Goal: Task Accomplishment & Management: Manage account settings

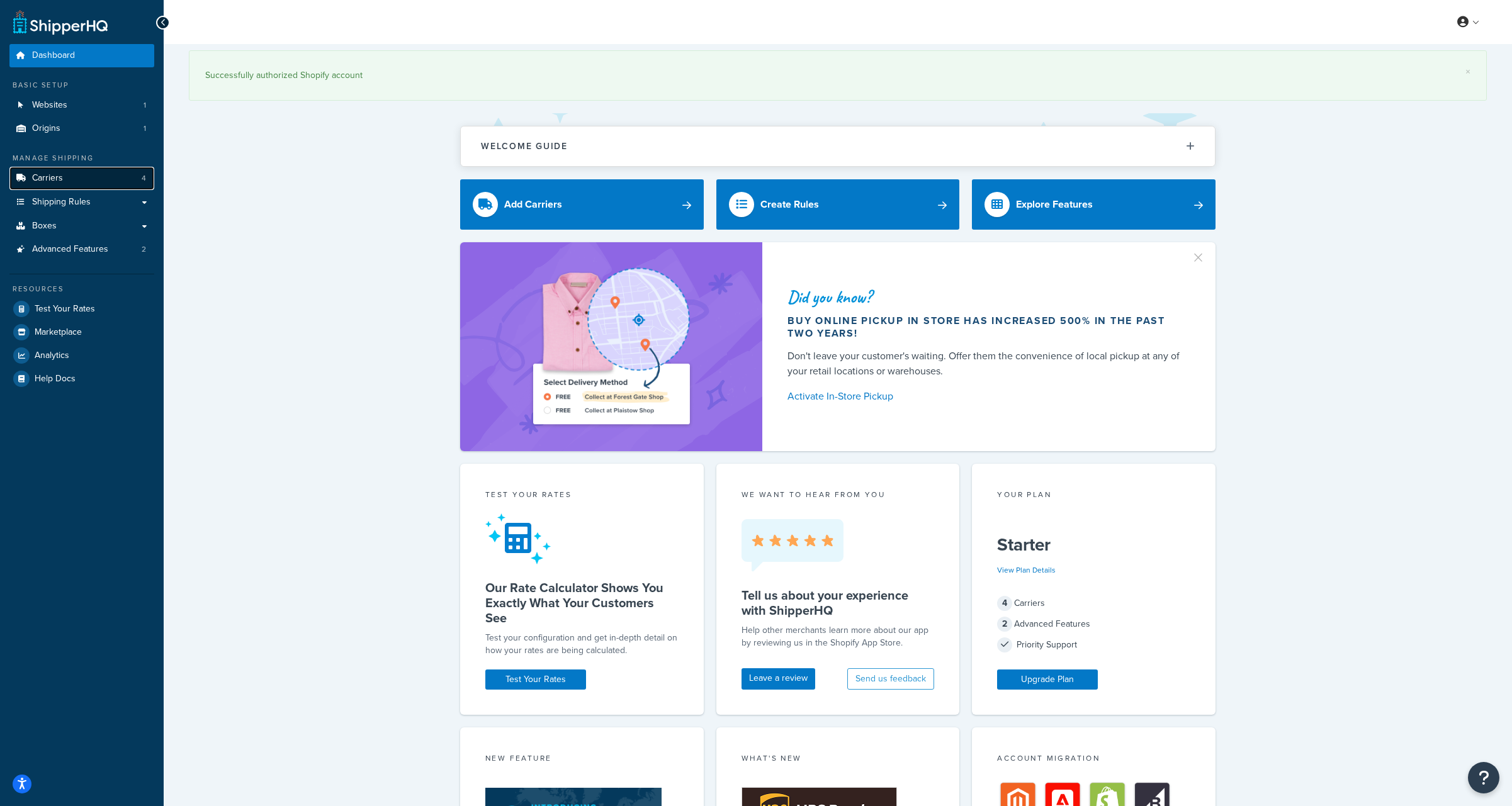
click at [57, 182] on span "Carriers" at bounding box center [47, 178] width 31 height 11
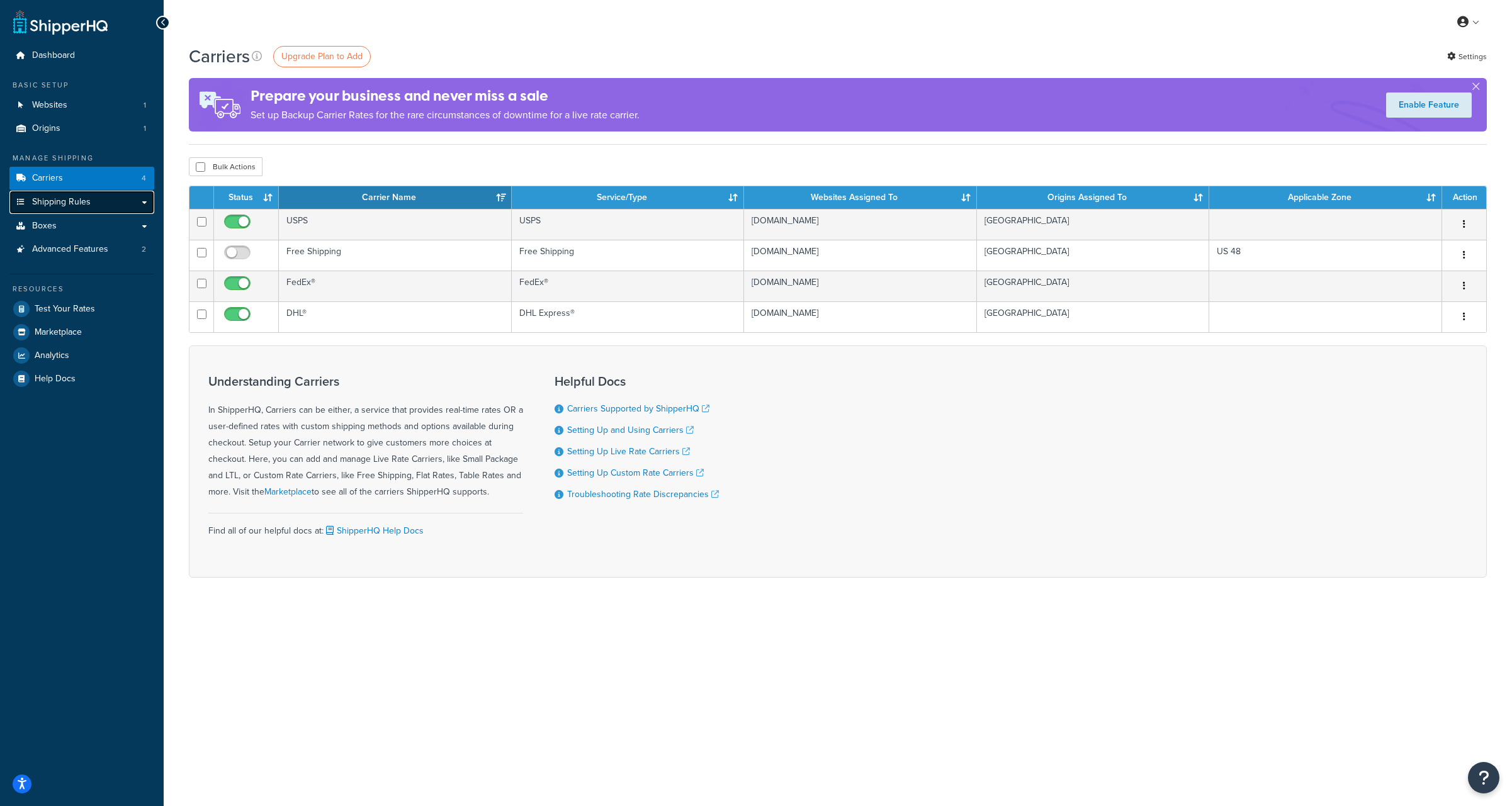
click at [54, 206] on span "Shipping Rules" at bounding box center [61, 202] width 58 height 11
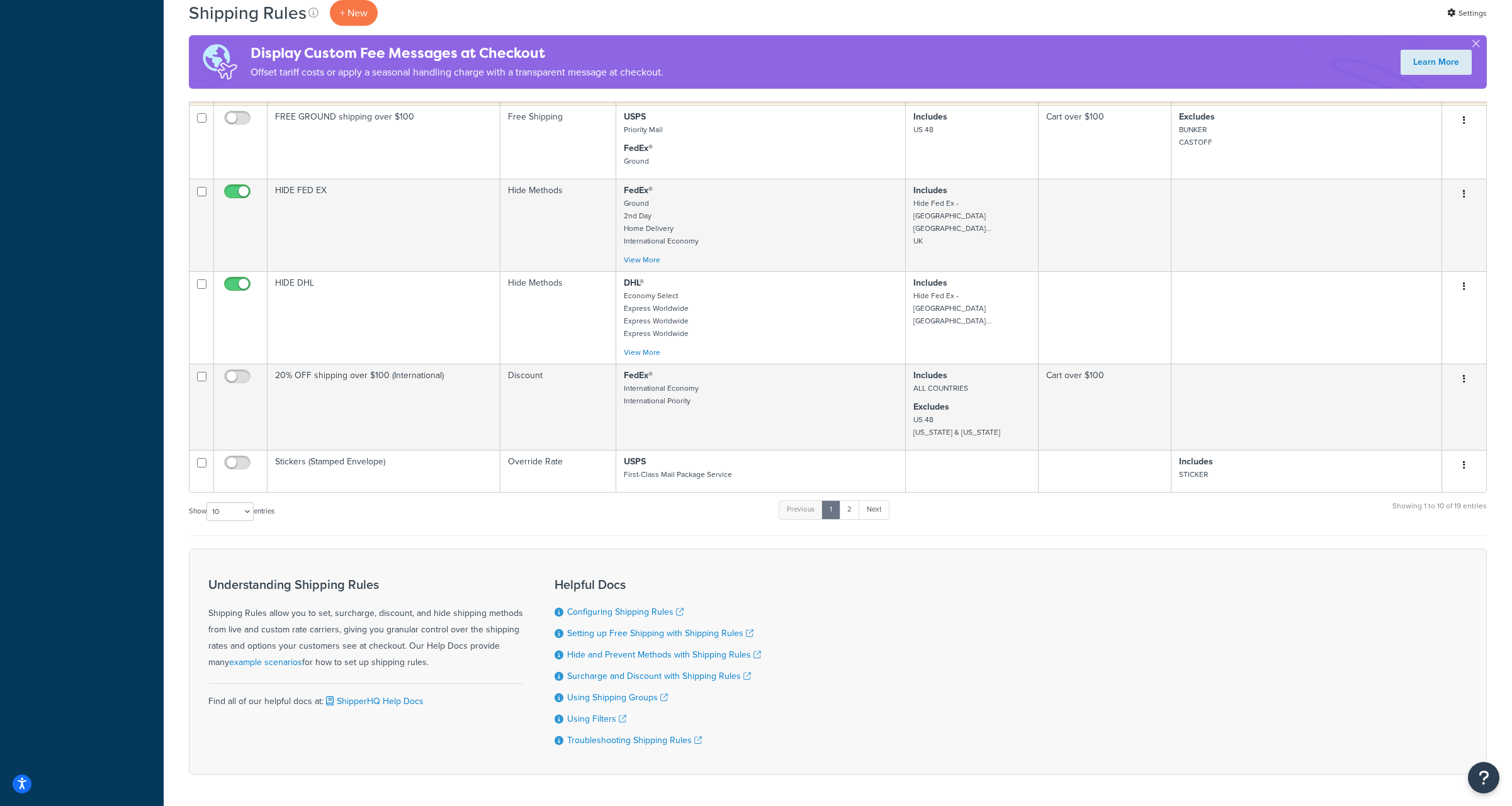
scroll to position [585, 0]
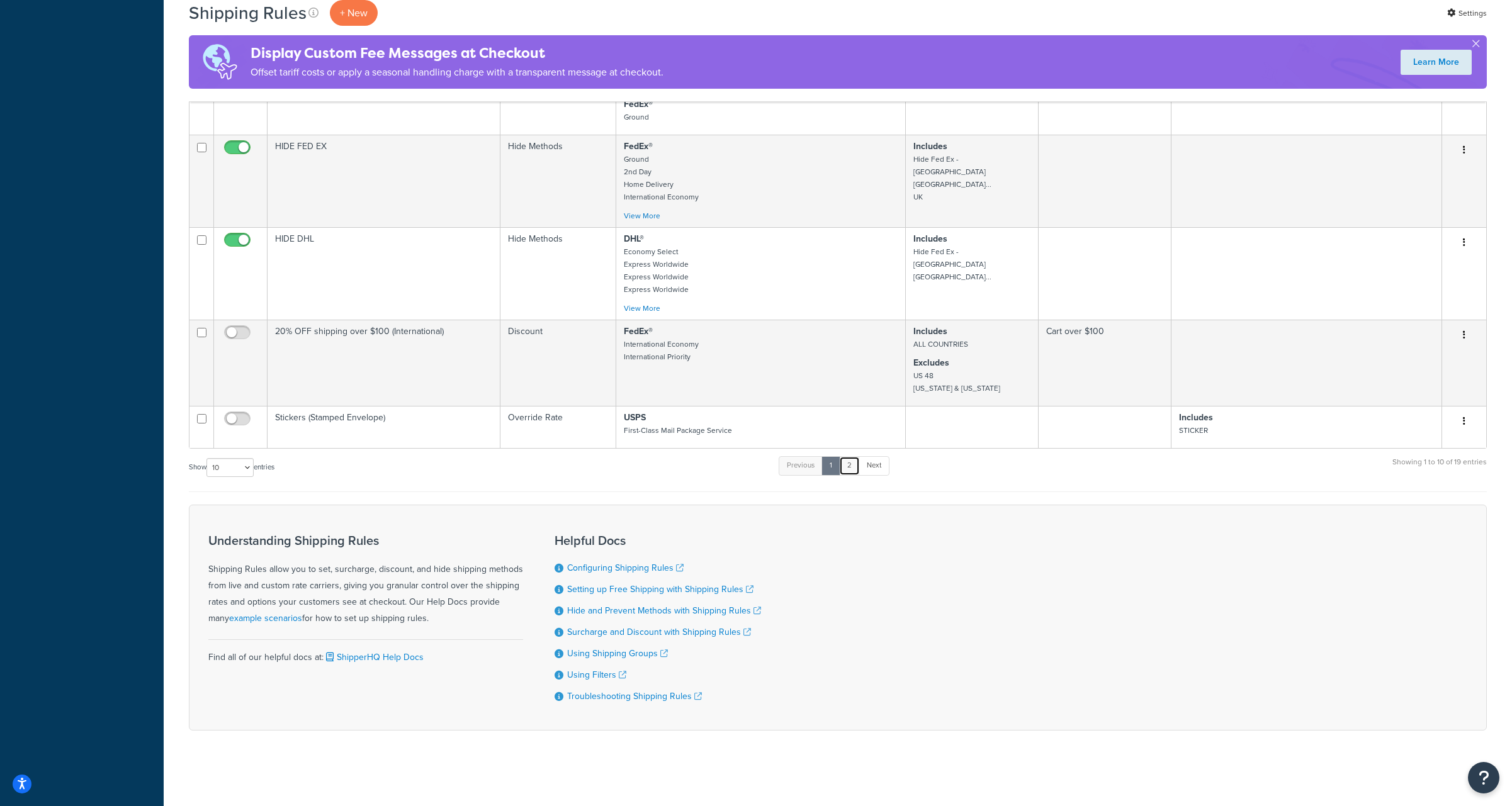
click at [852, 465] on link "2" at bounding box center [849, 465] width 21 height 19
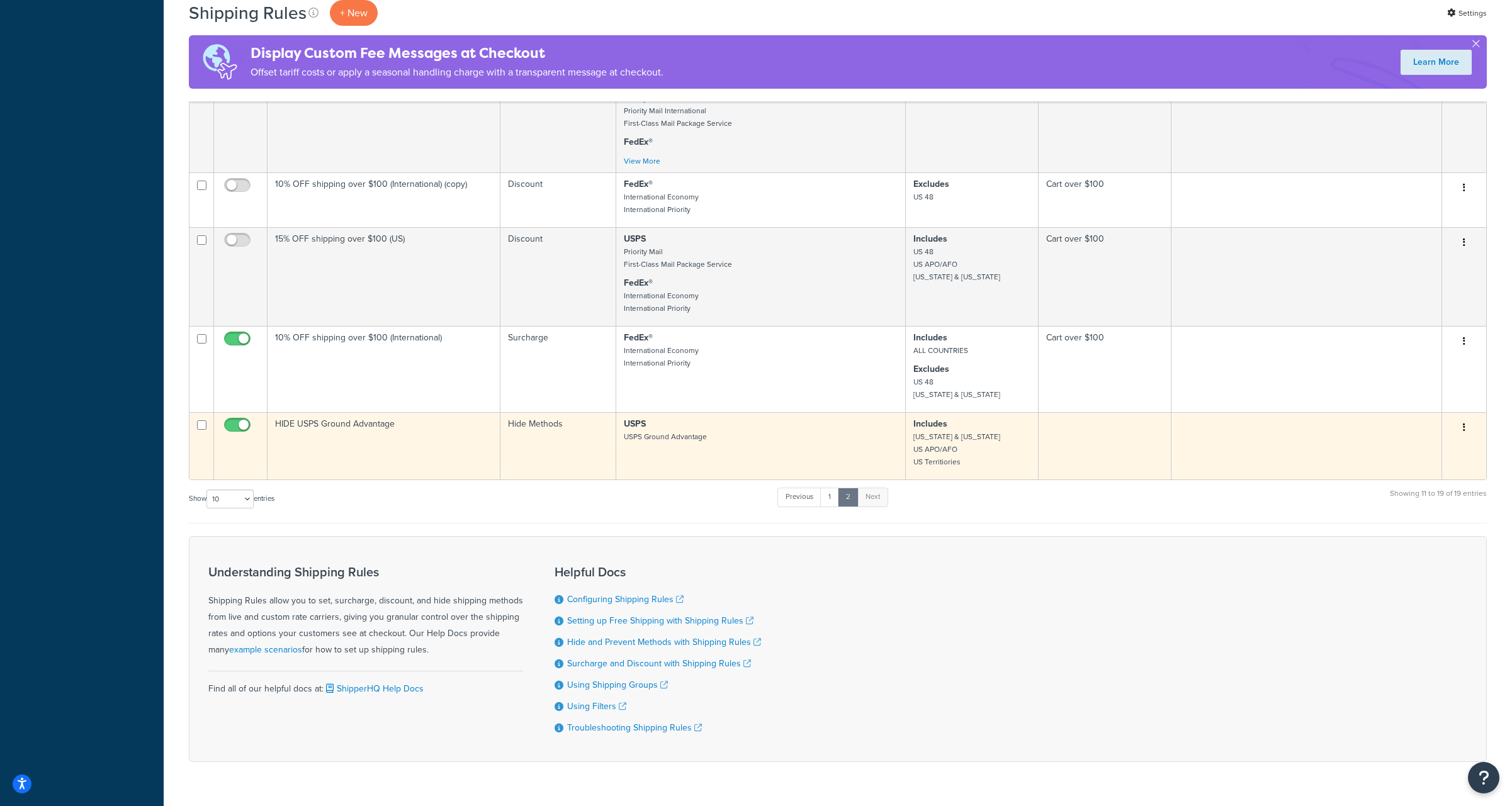
click at [301, 421] on td "HIDE USPS Ground Advantage" at bounding box center [384, 445] width 233 height 67
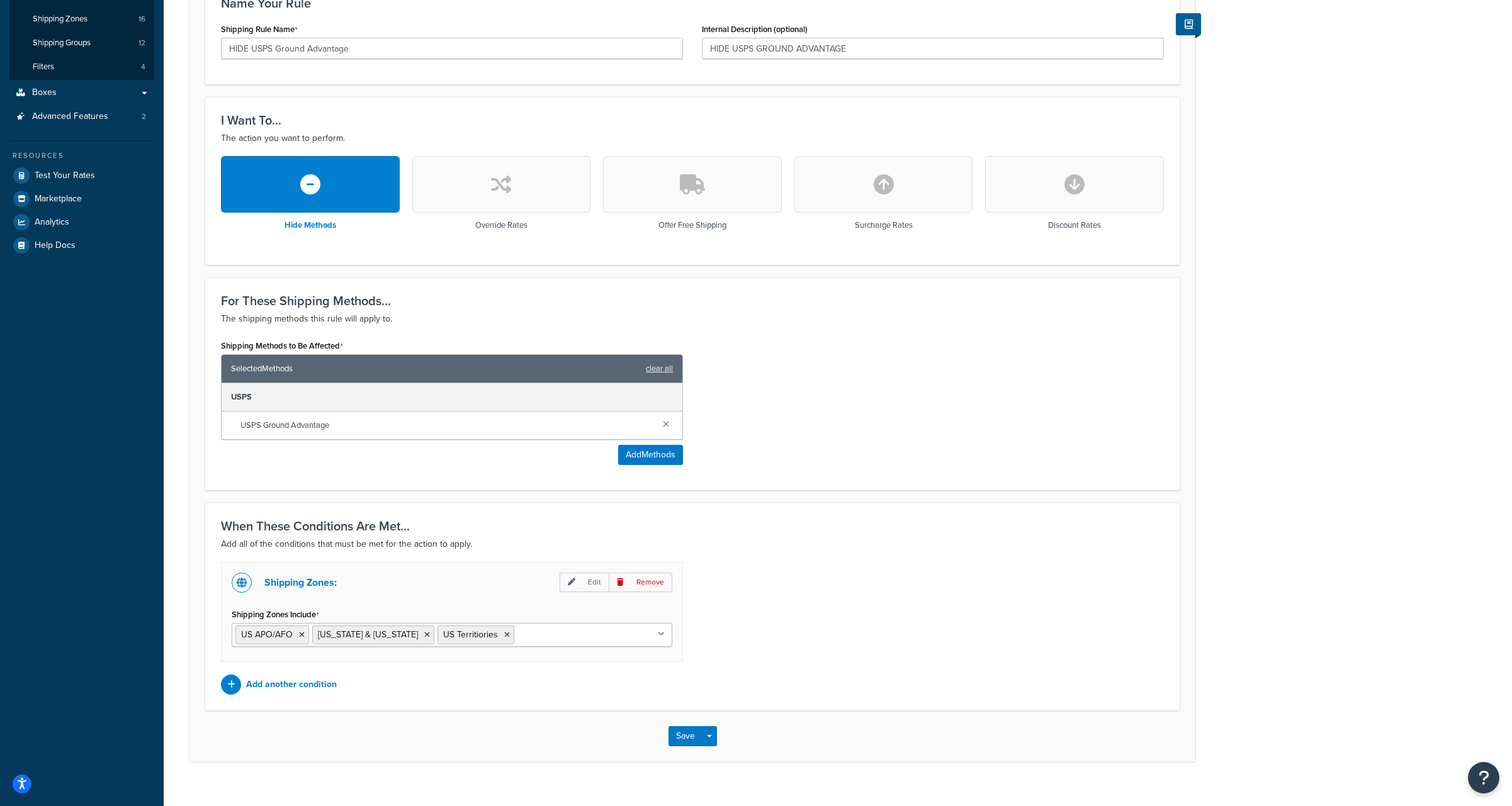
scroll to position [251, 0]
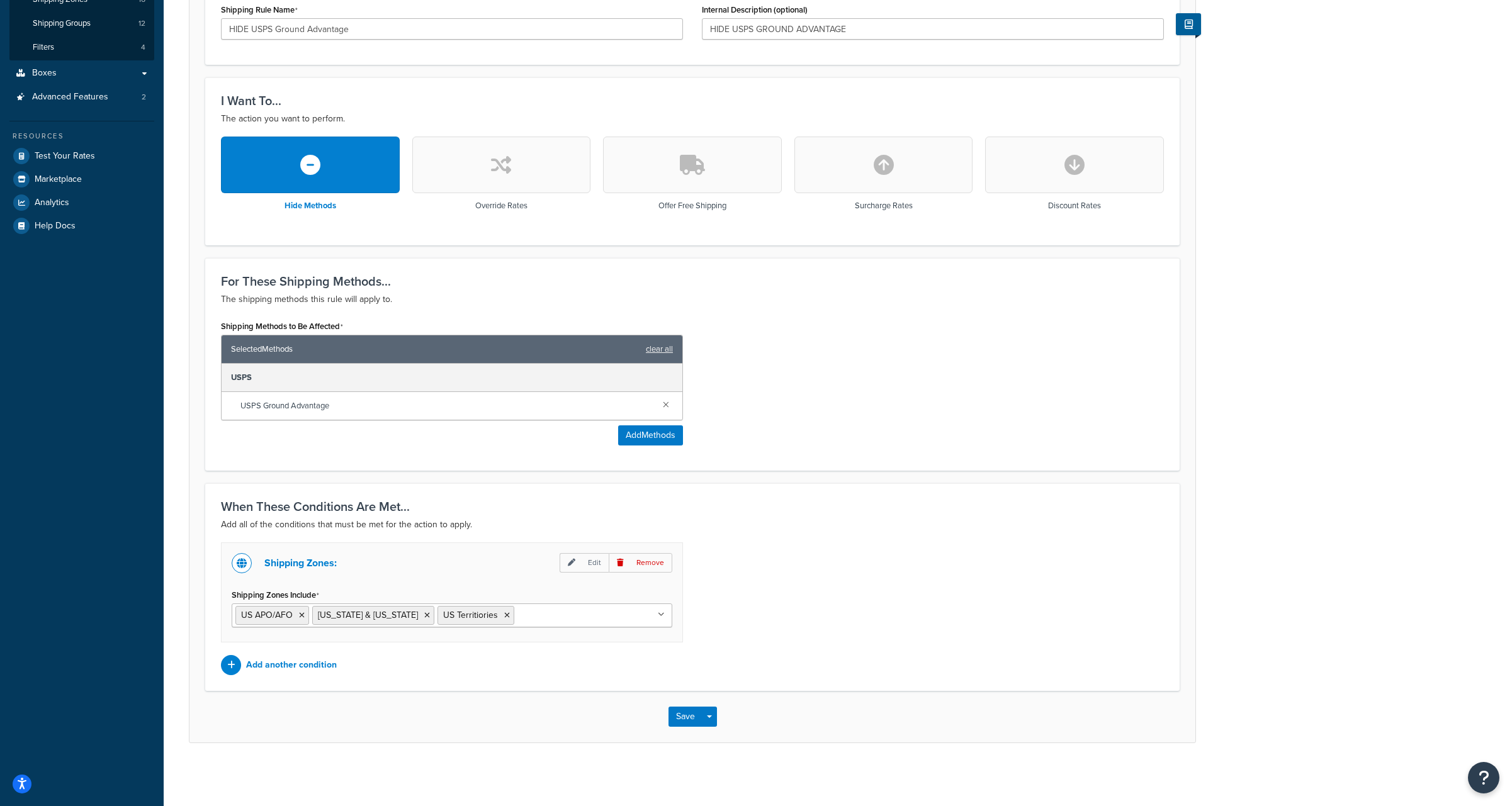
click at [543, 617] on input "Shipping Zones Include" at bounding box center [574, 614] width 112 height 14
type input "guam"
drag, startPoint x: 557, startPoint y: 617, endPoint x: 478, endPoint y: 615, distance: 79.0
click at [518, 615] on input "guam" at bounding box center [574, 614] width 112 height 14
click at [768, 610] on div "Shipping Zones: Edit Remove Shipping Zones Include US APO/AFO Alaska & Hawaii U…" at bounding box center [692, 608] width 962 height 133
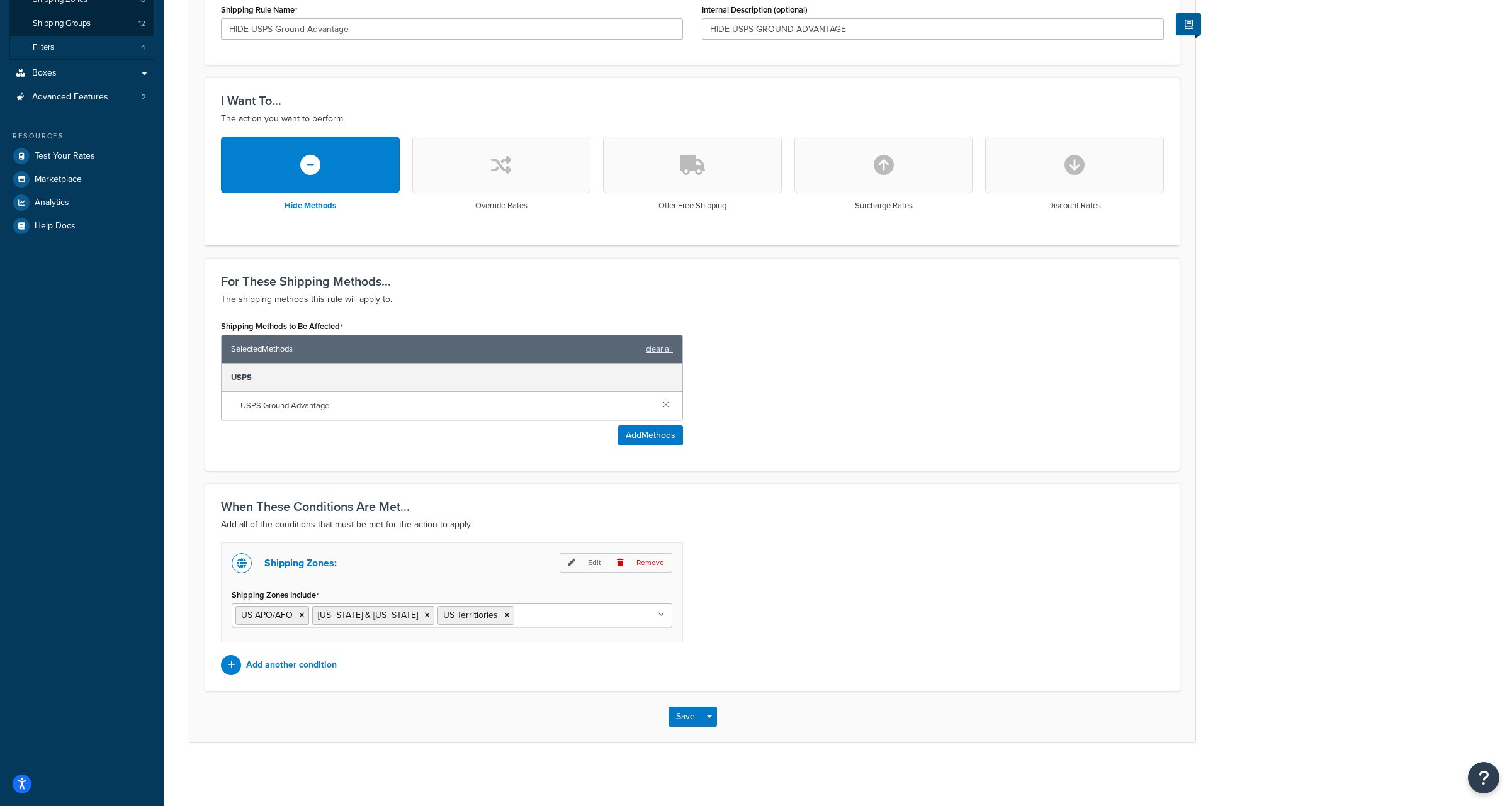
scroll to position [0, 0]
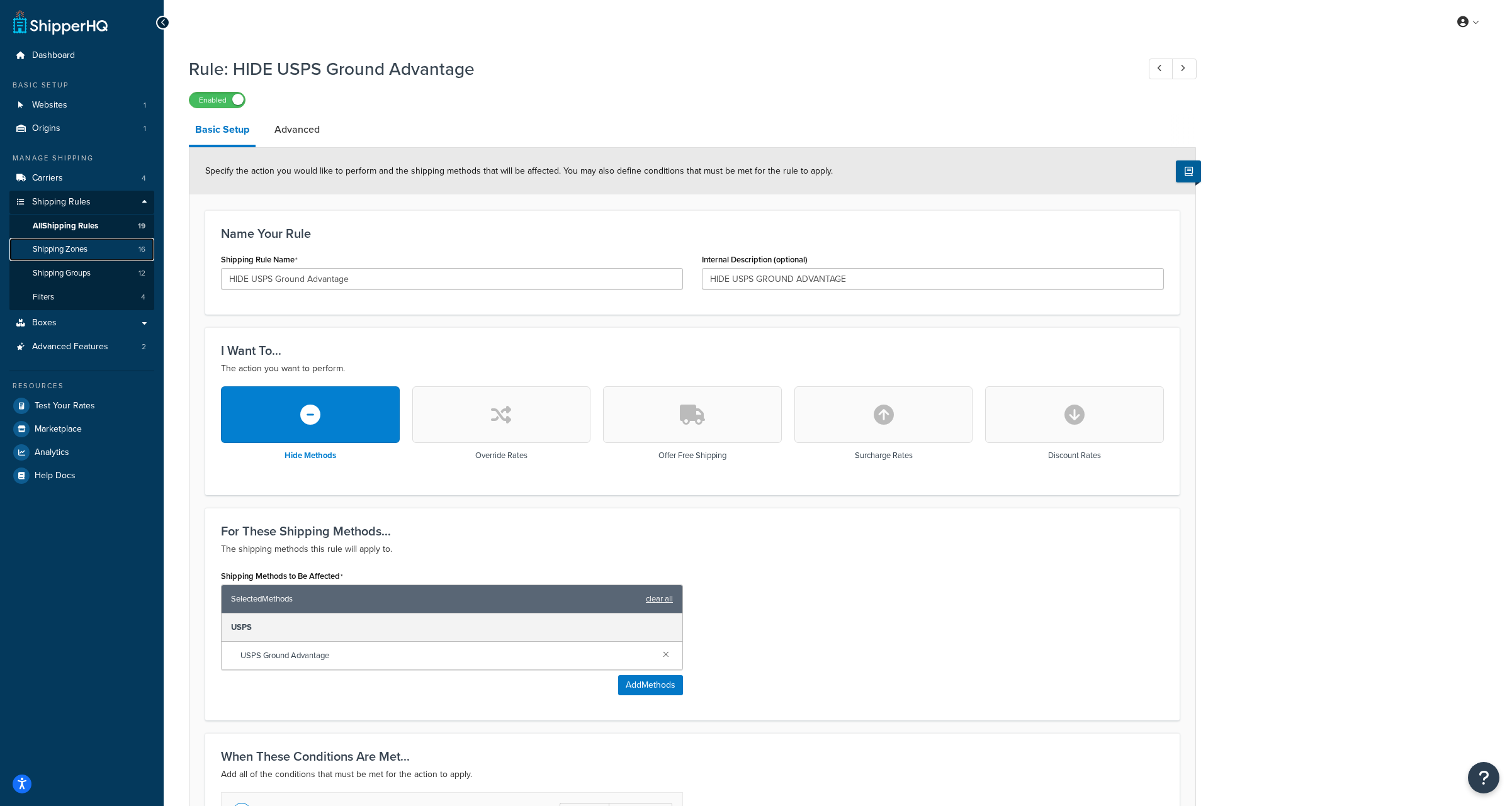
click at [53, 254] on span "Shipping Zones" at bounding box center [60, 250] width 55 height 11
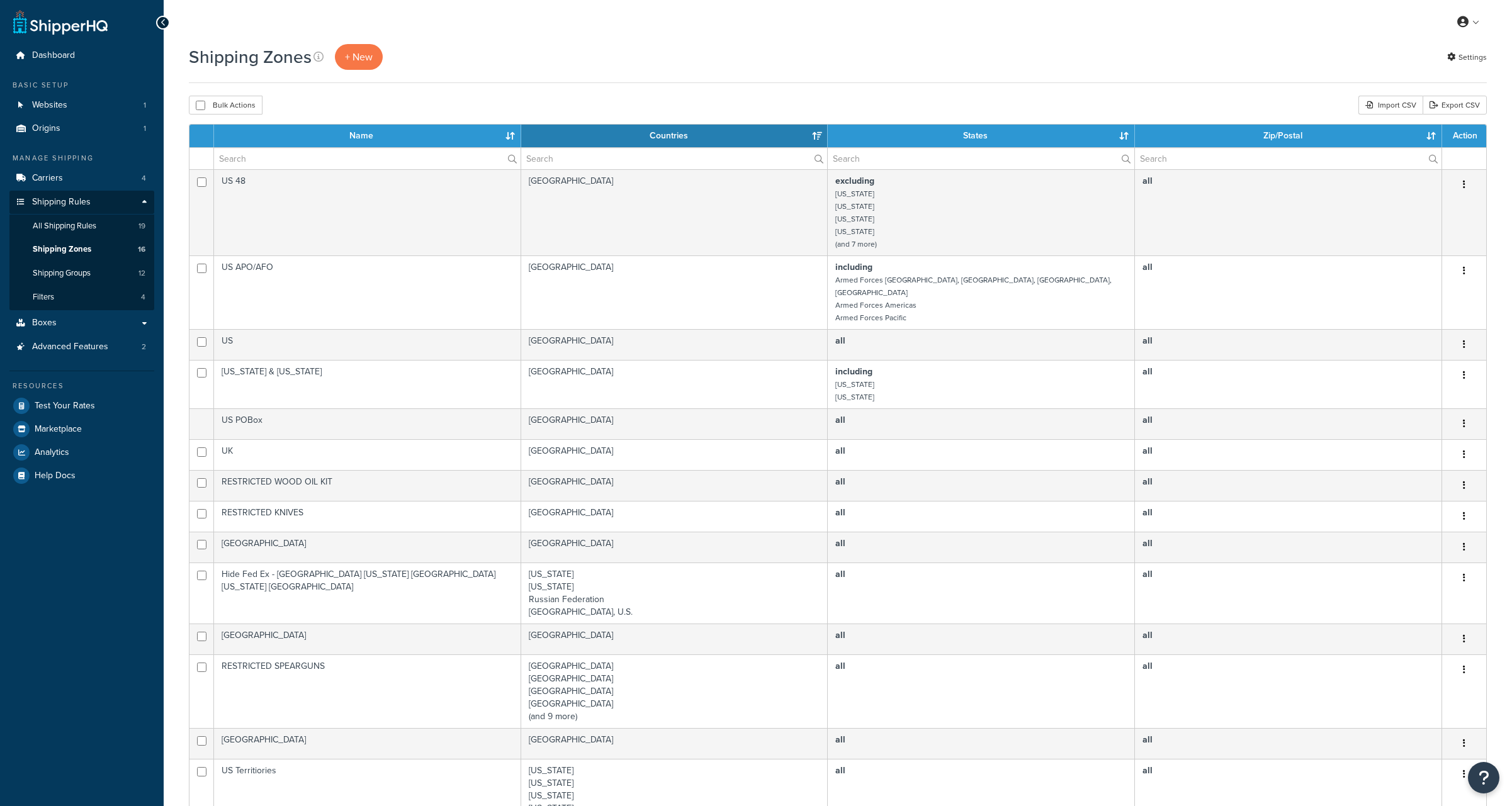
select select "15"
click at [55, 272] on span "Shipping Groups" at bounding box center [61, 273] width 58 height 11
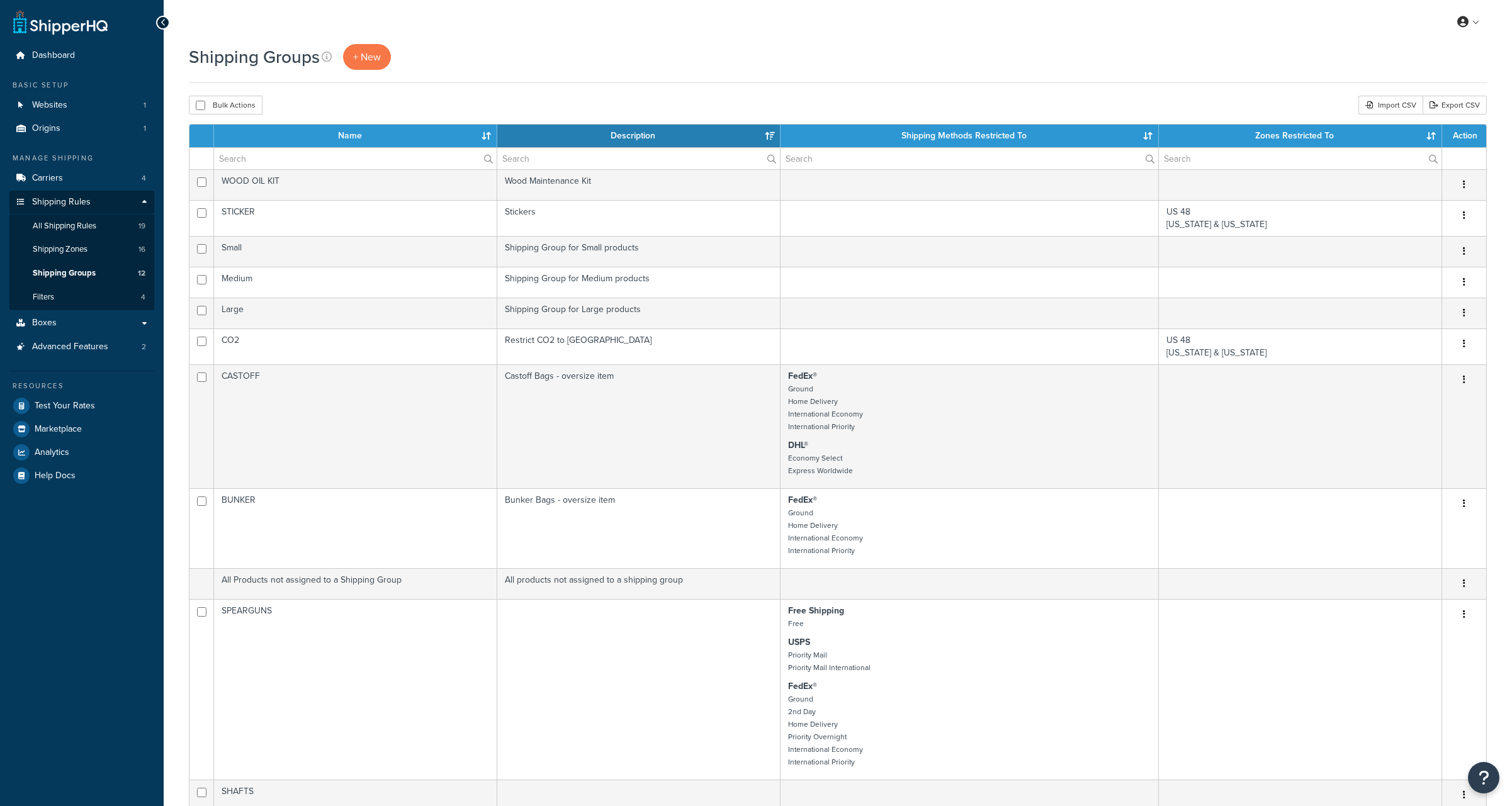
select select "15"
click at [61, 246] on span "Shipping Zones" at bounding box center [60, 250] width 55 height 11
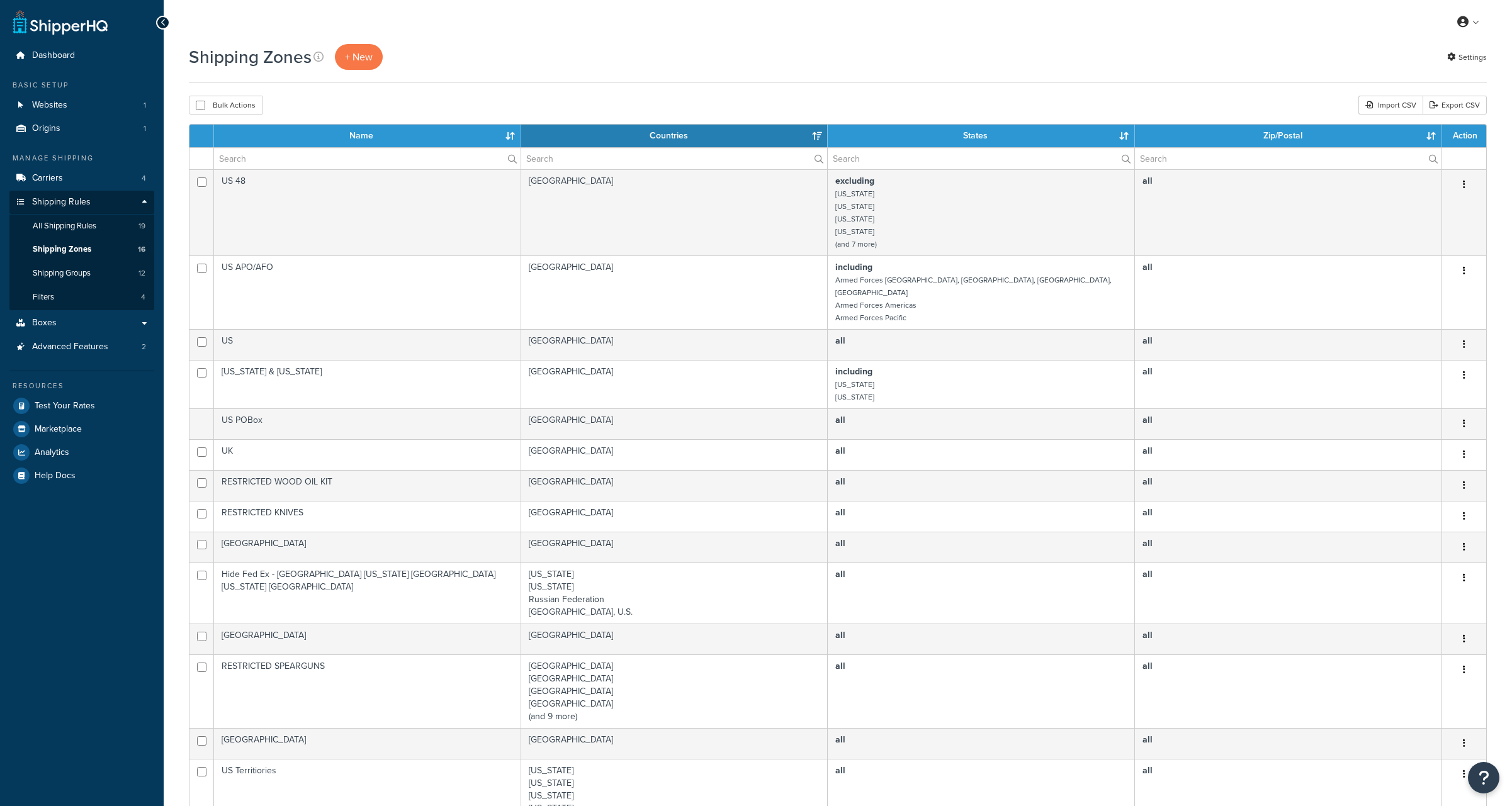
select select "15"
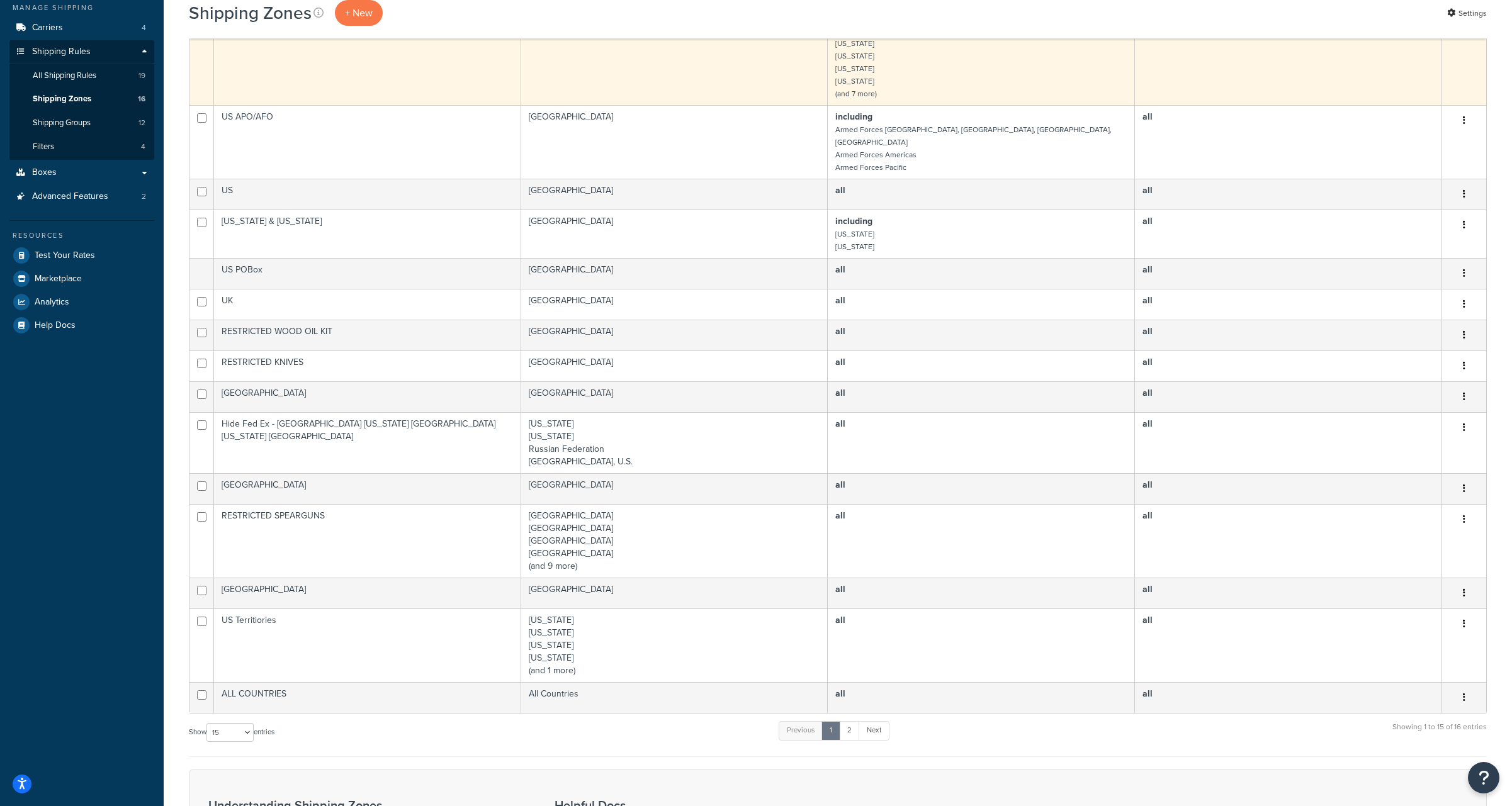
scroll to position [152, 0]
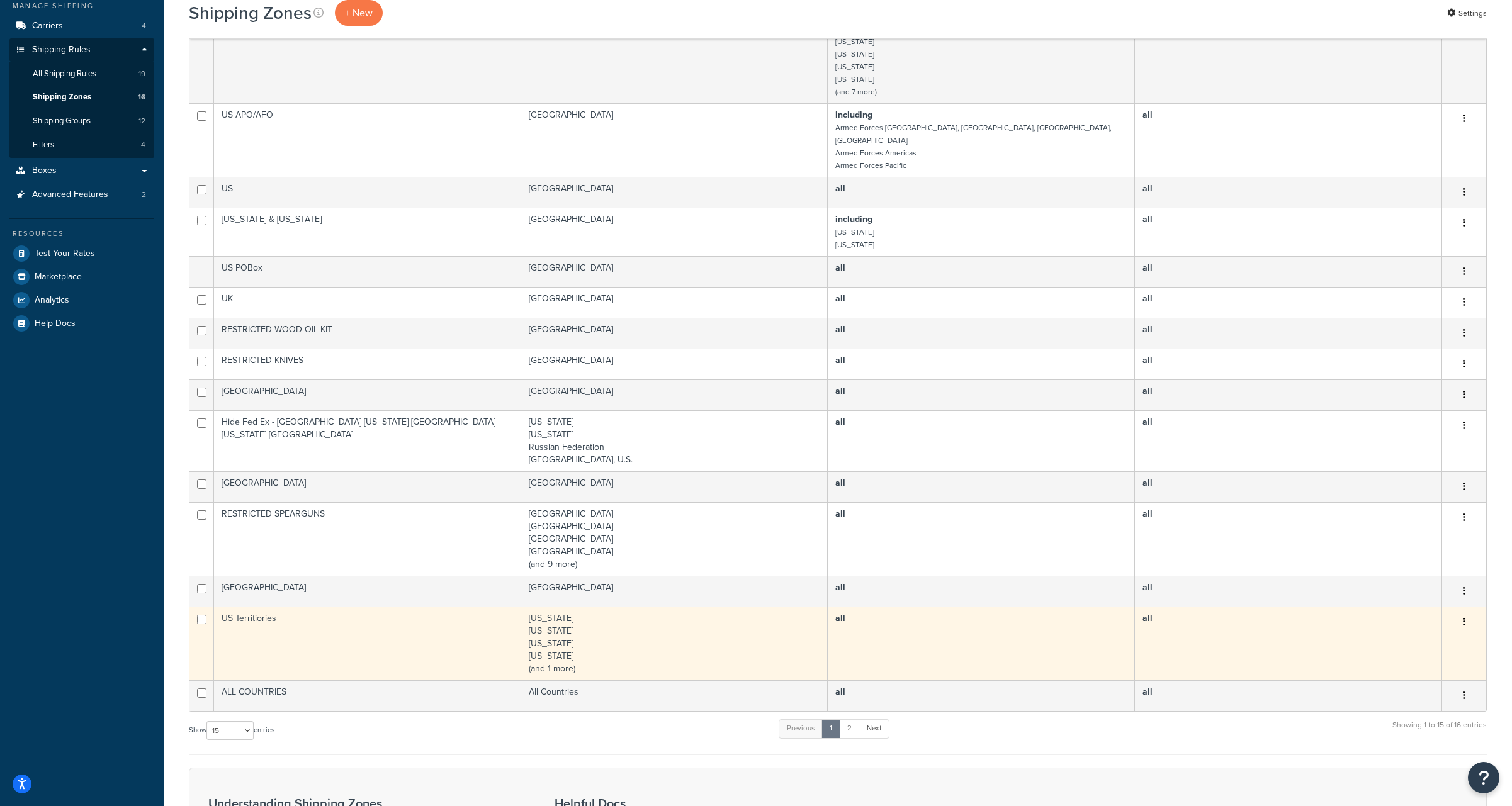
click at [265, 607] on td "US Territiories" at bounding box center [368, 643] width 307 height 74
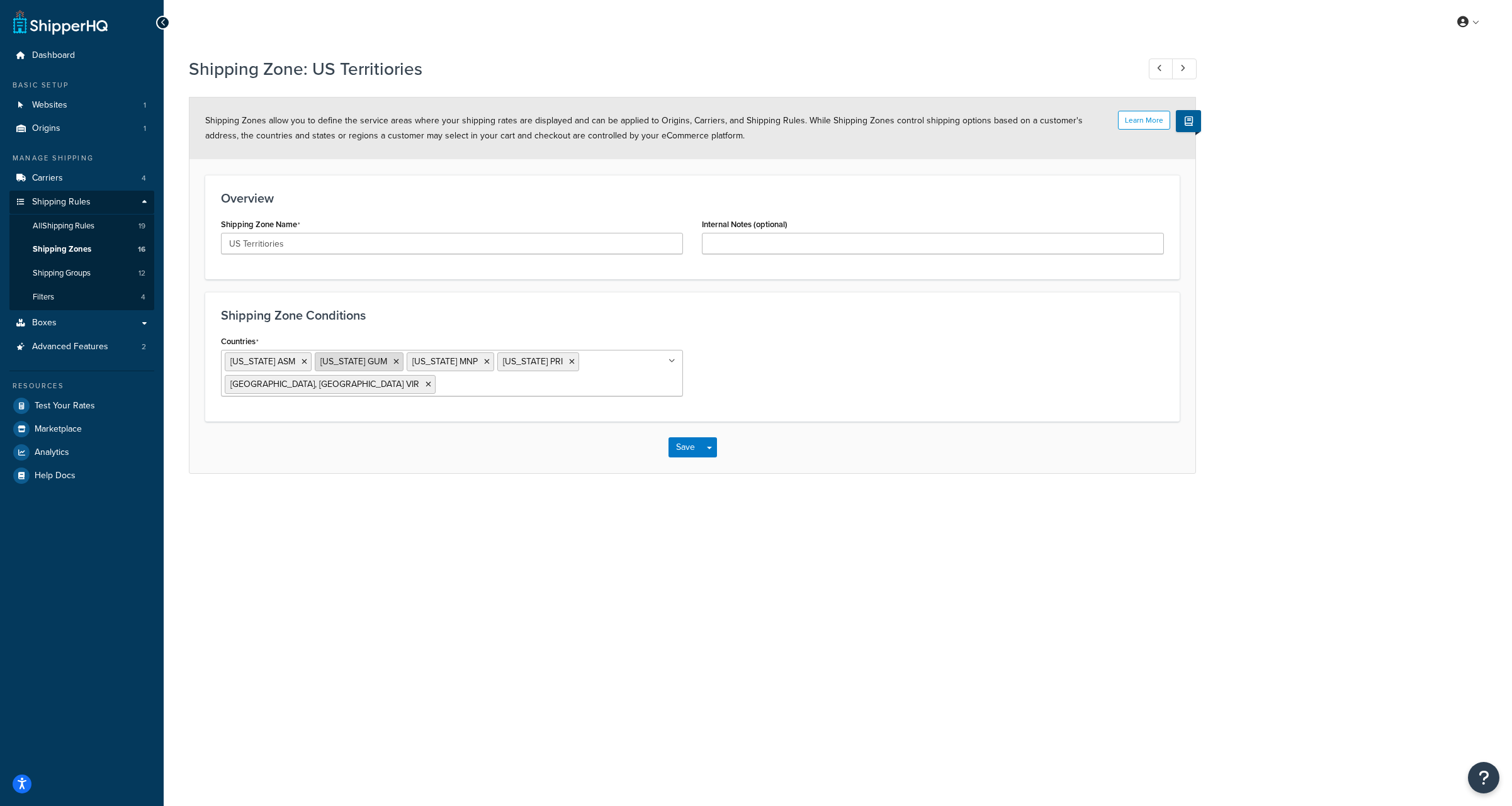
click at [376, 365] on span "[US_STATE] GUM" at bounding box center [354, 361] width 67 height 13
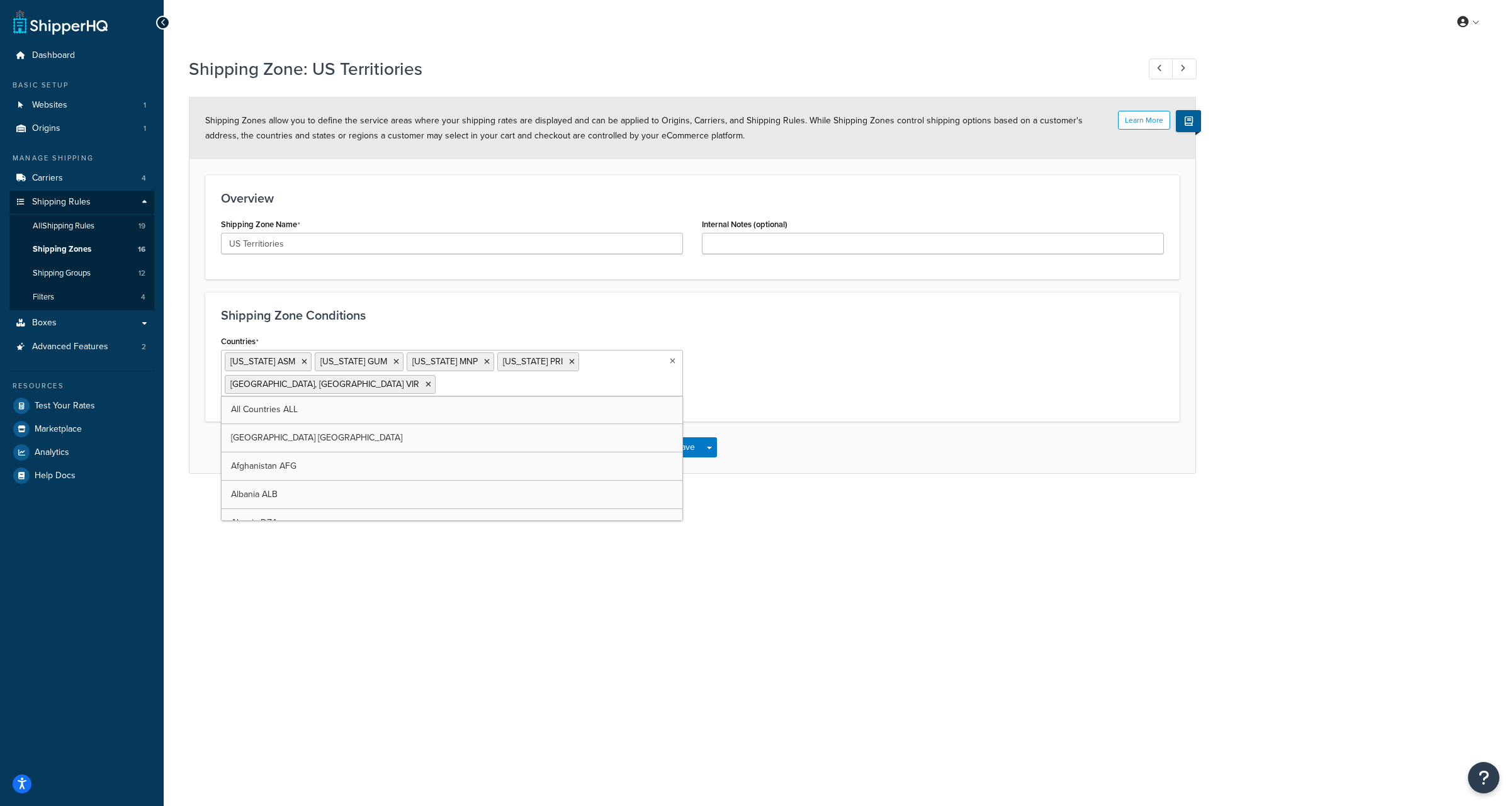
click at [385, 391] on ul "[US_STATE] [GEOGRAPHIC_DATA] [US_STATE] GUM [US_STATE] [GEOGRAPHIC_DATA] [US_ST…" at bounding box center [452, 373] width 462 height 47
click at [733, 386] on div "Countries American Samoa ASM Guam GUM Northern Mariana Islands MNP Puerto Rico …" at bounding box center [692, 368] width 962 height 74
click at [439, 385] on input "Countries" at bounding box center [494, 384] width 112 height 14
type input "g"
click at [473, 315] on h3 "Shipping Zone Conditions" at bounding box center [692, 315] width 943 height 14
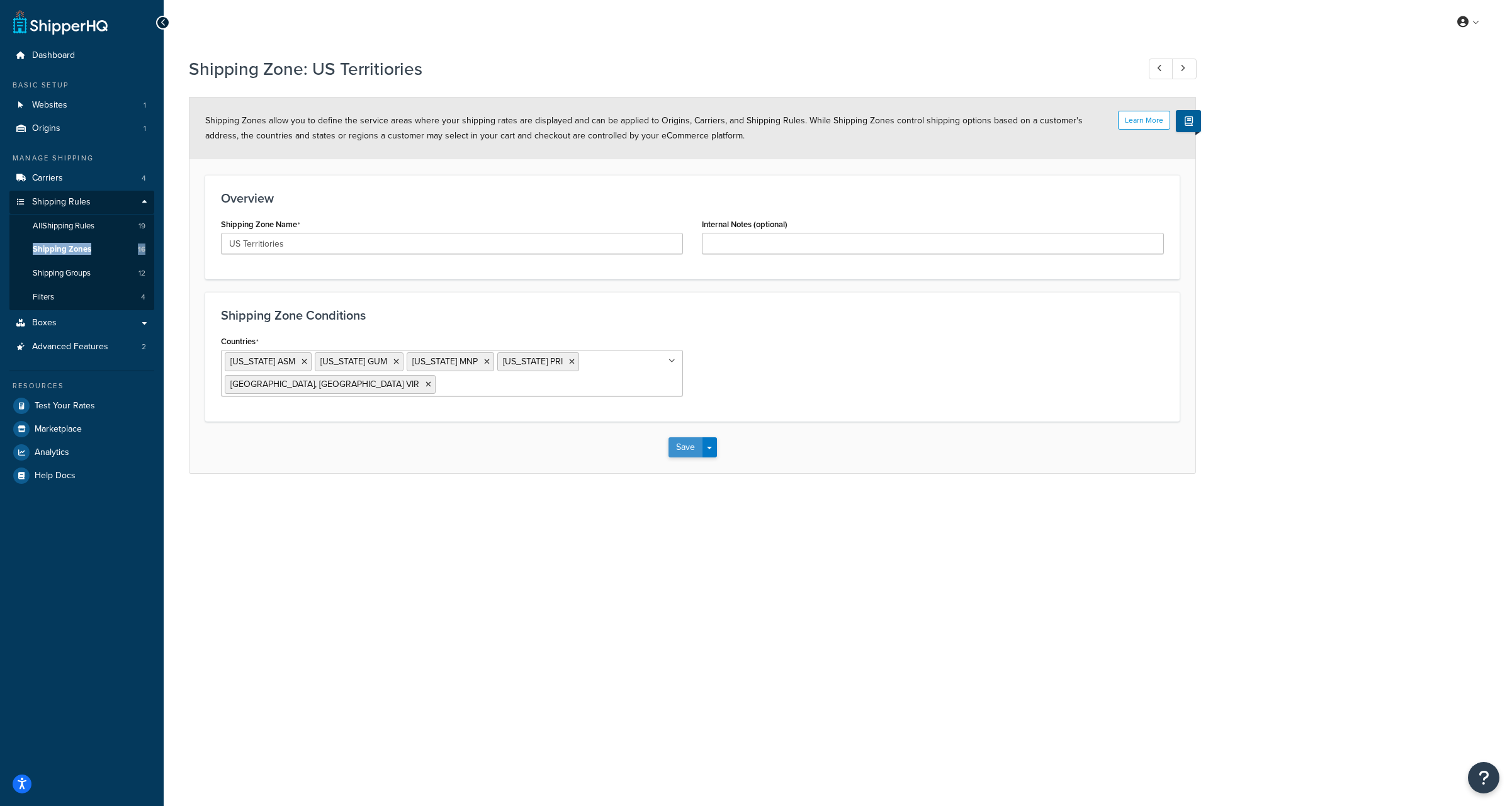
click at [688, 445] on button "Save" at bounding box center [685, 448] width 34 height 20
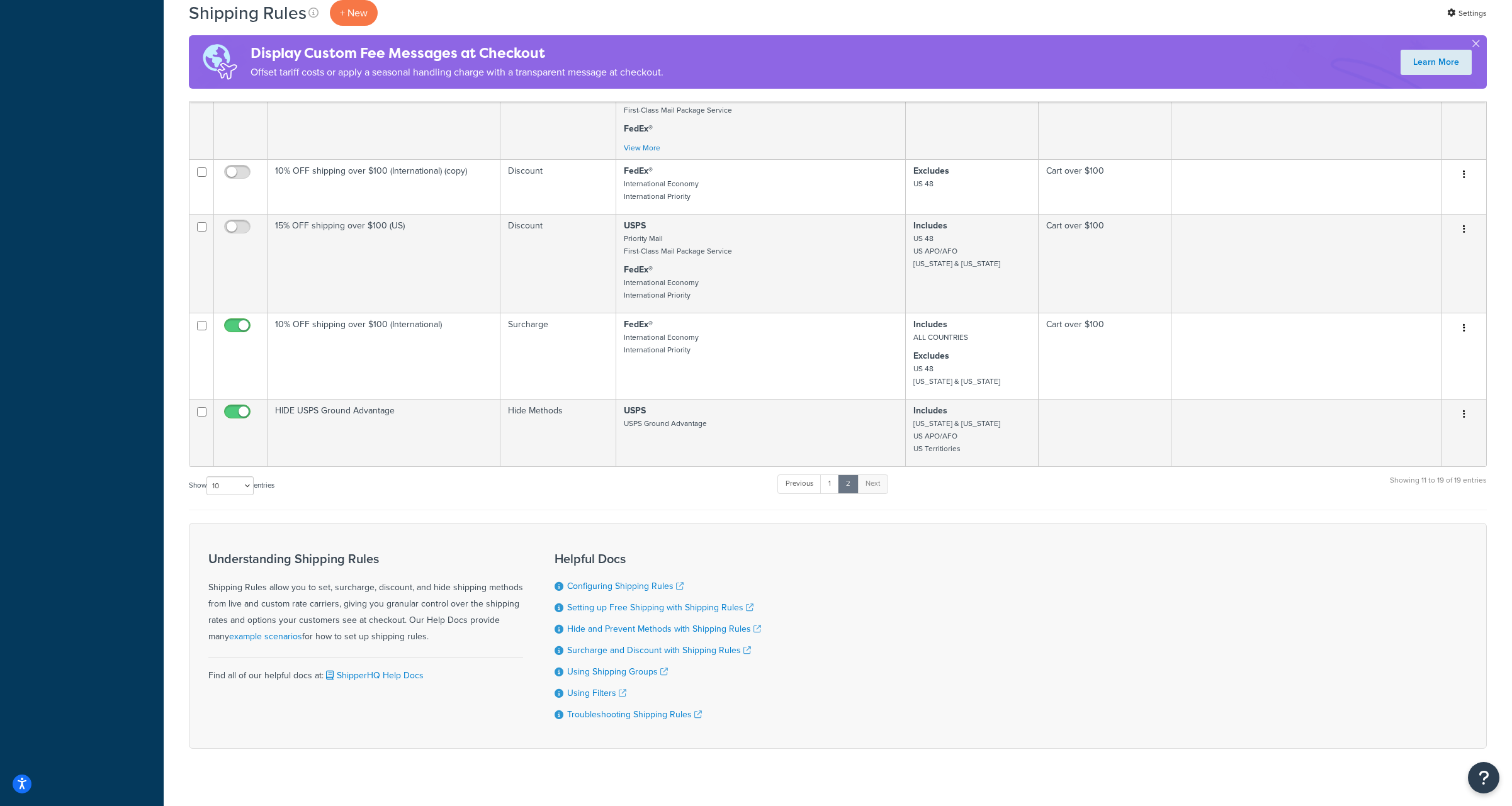
scroll to position [618, 0]
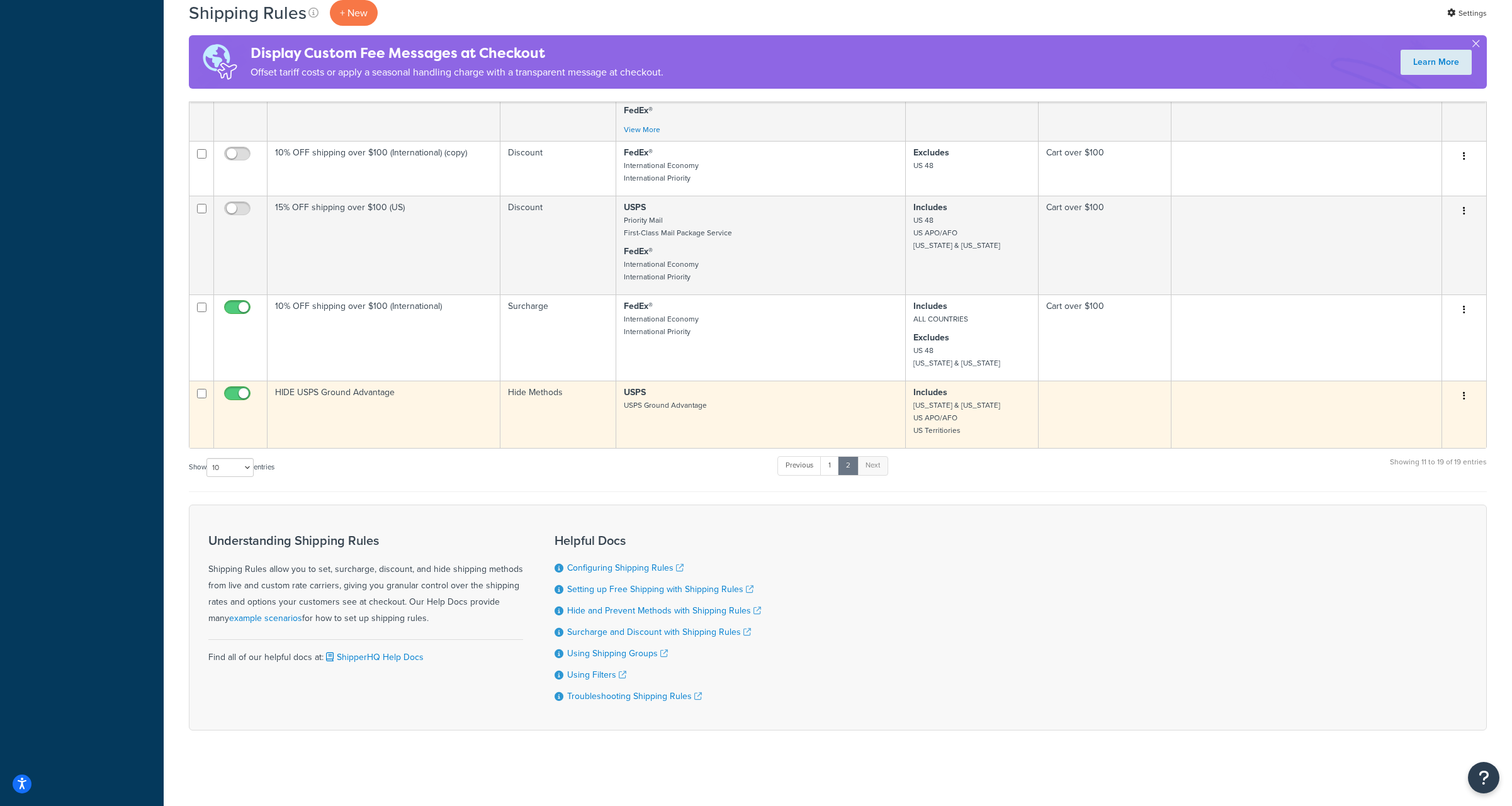
click at [331, 388] on td "HIDE USPS Ground Advantage" at bounding box center [384, 414] width 233 height 67
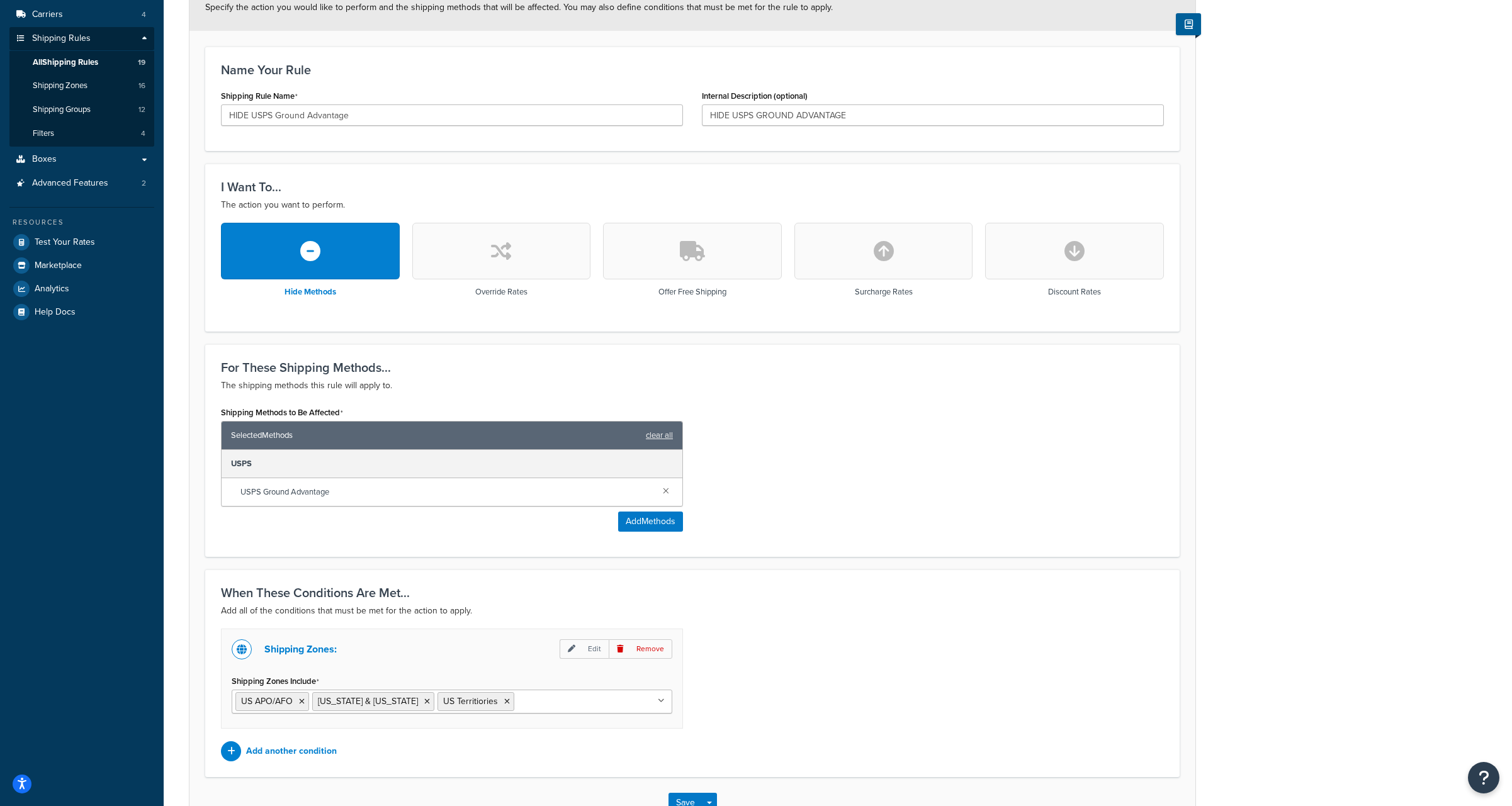
scroll to position [251, 0]
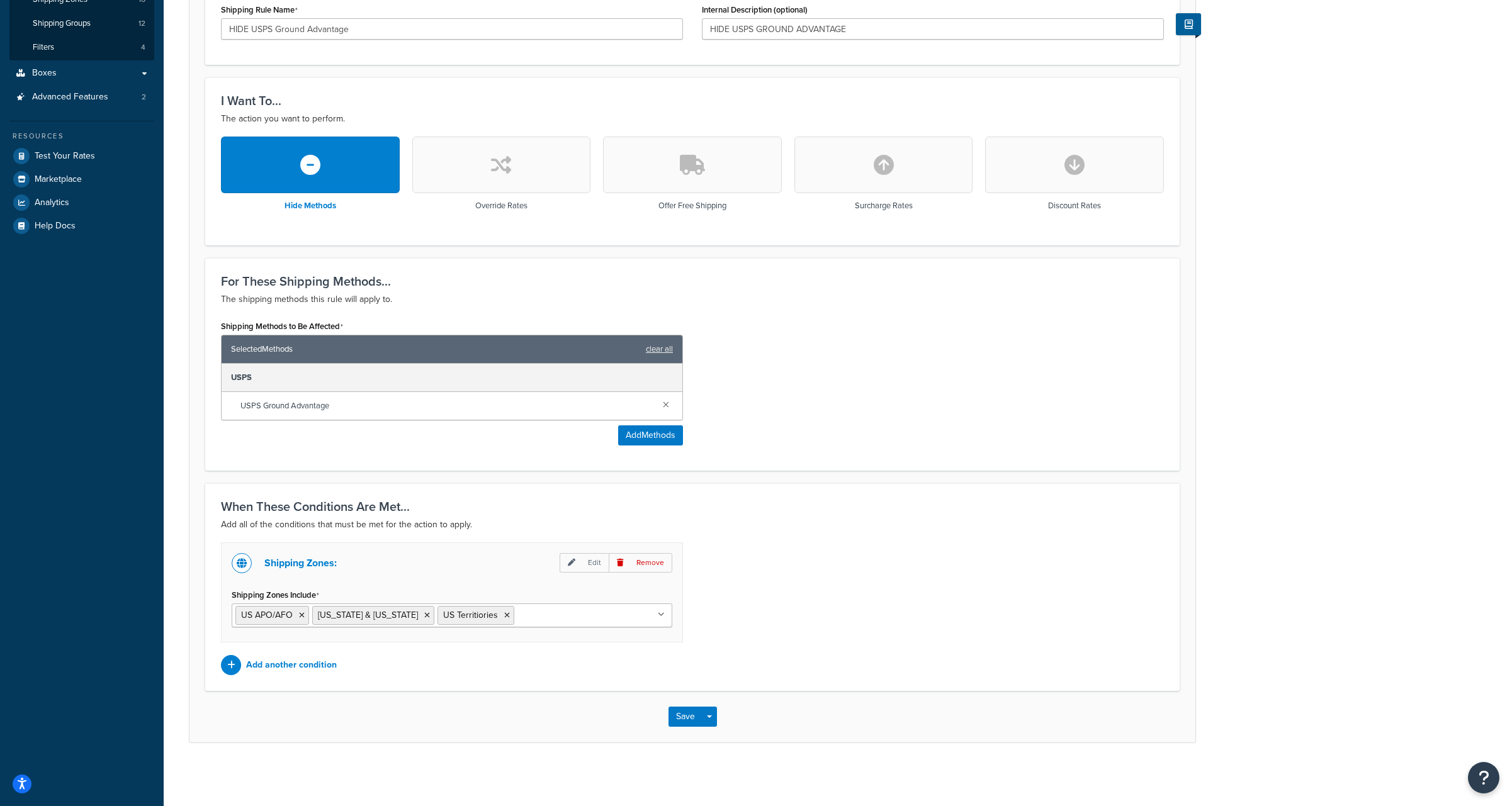
click at [315, 162] on icon "button" at bounding box center [310, 165] width 20 height 20
click at [678, 718] on button "Save" at bounding box center [685, 717] width 34 height 20
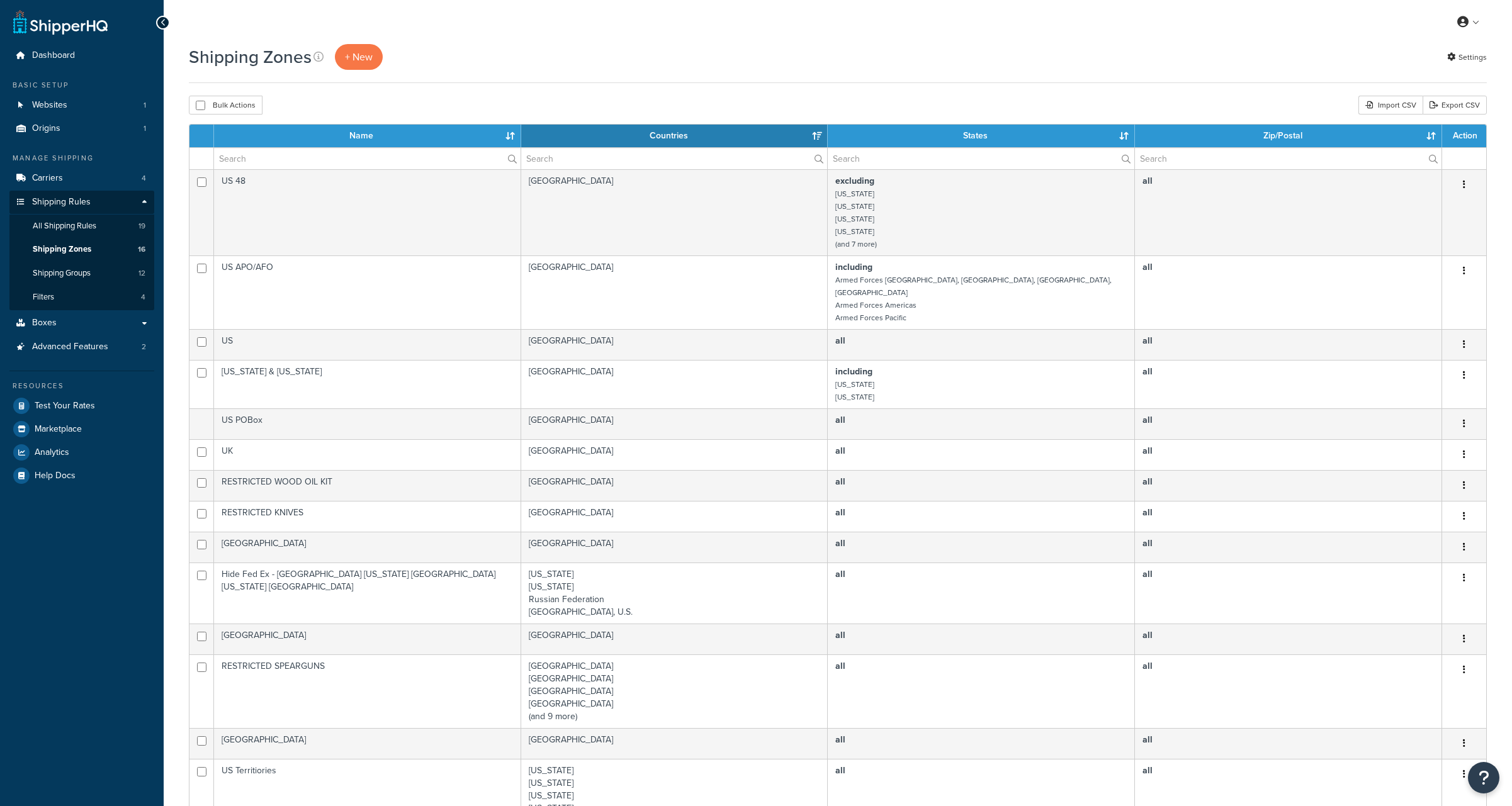
select select "15"
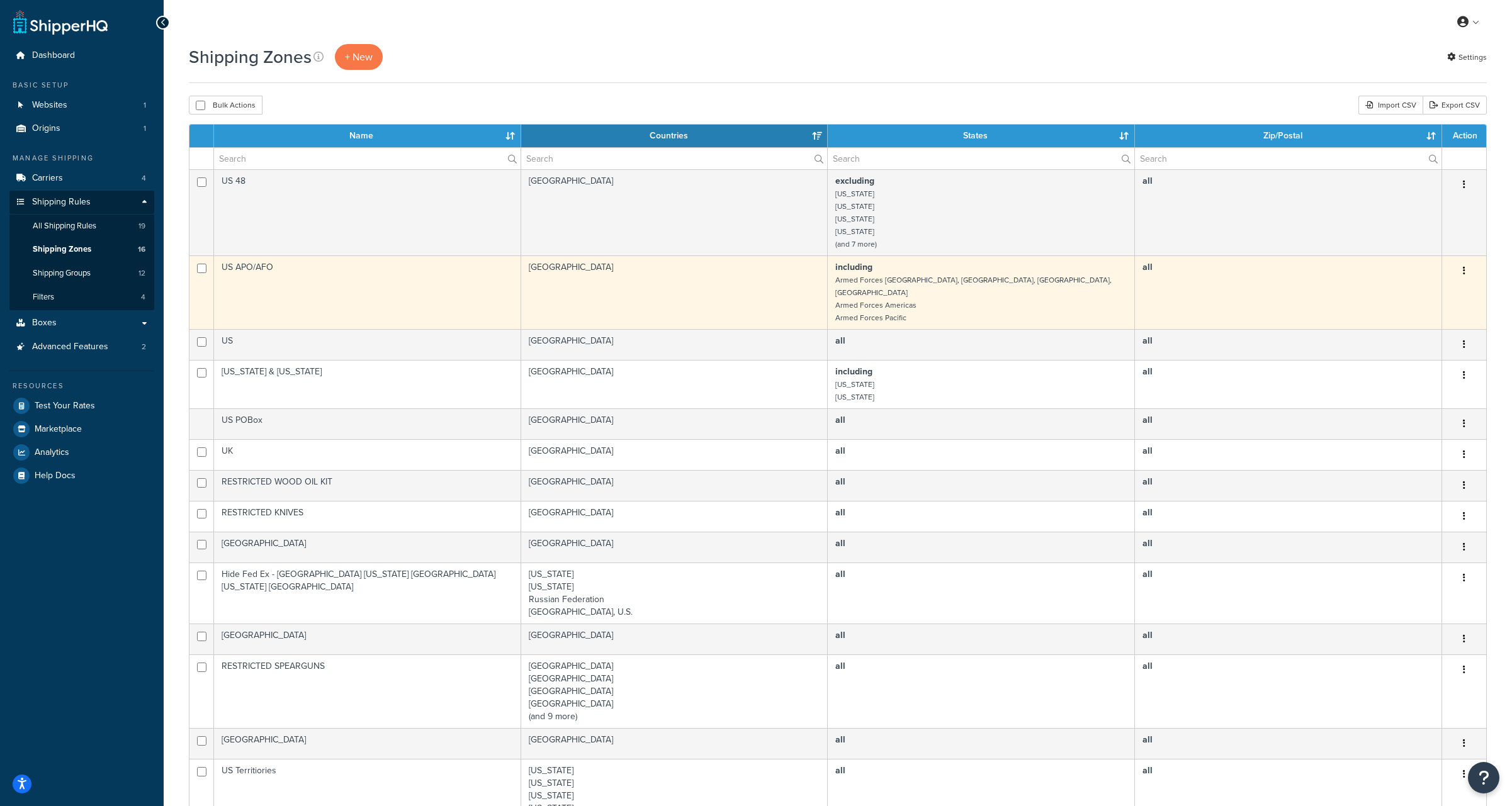
click at [249, 268] on td "US APO/AFO" at bounding box center [368, 292] width 307 height 74
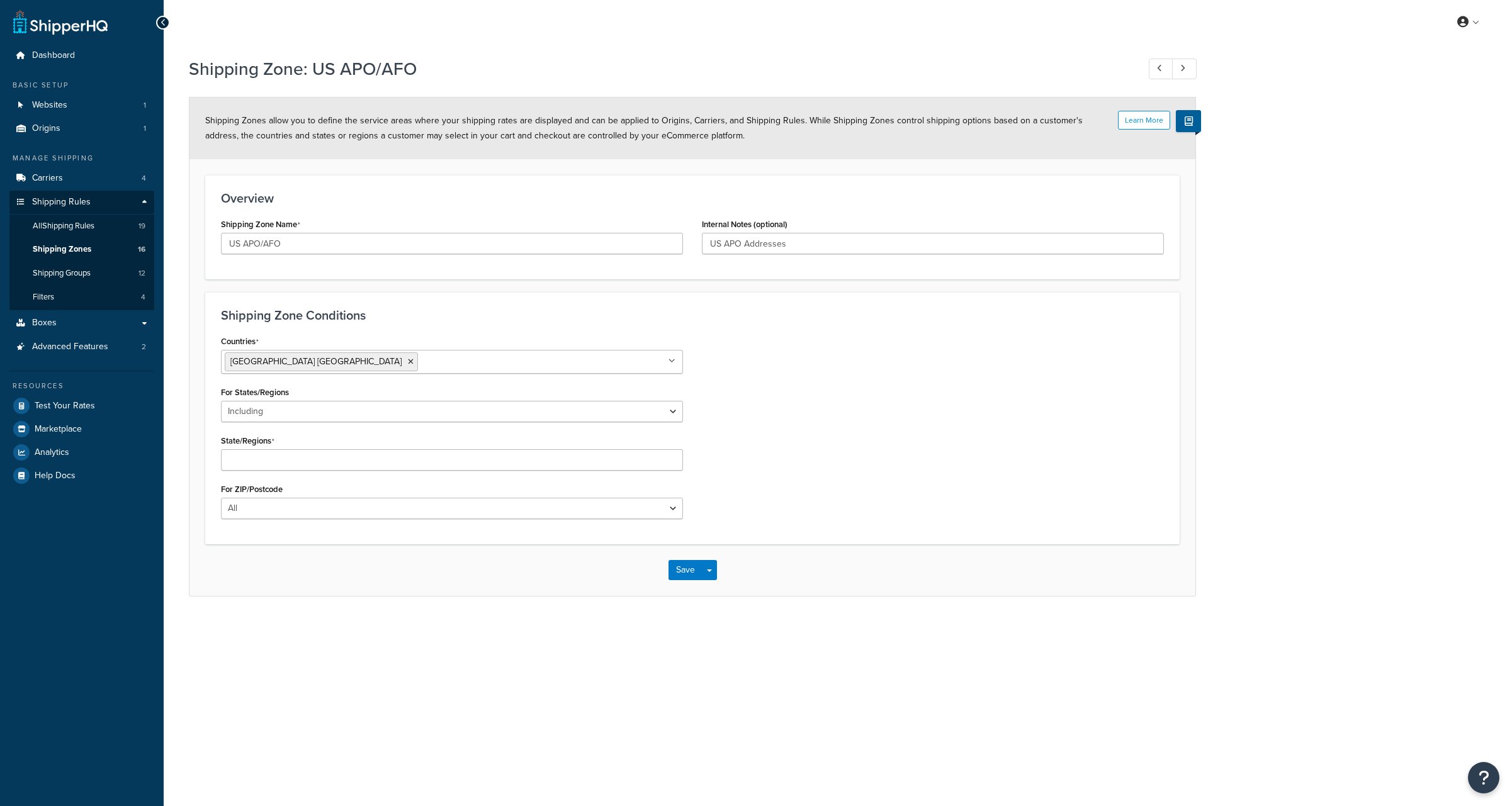
select select "including"
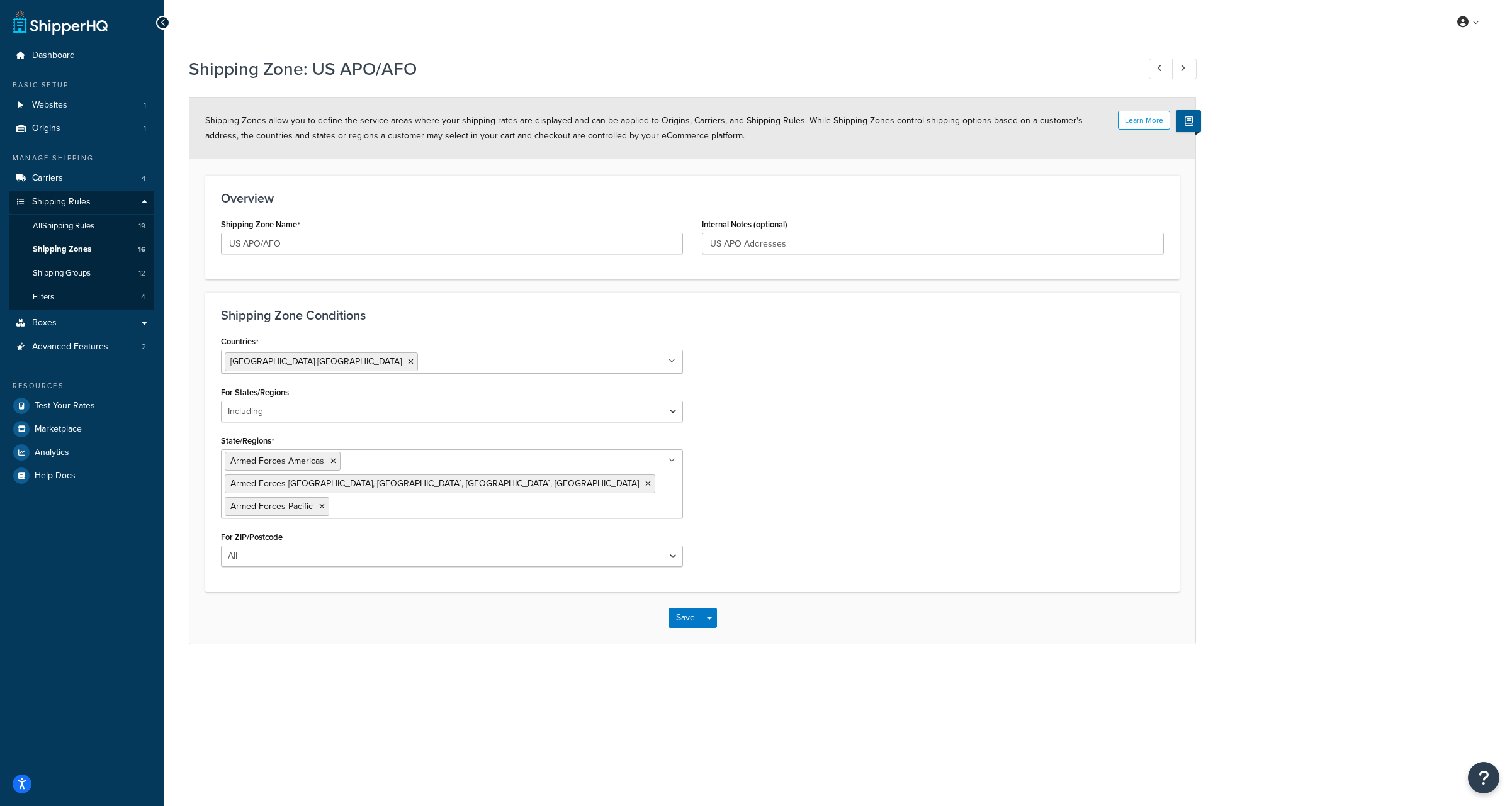
click at [368, 499] on input "State/Regions" at bounding box center [388, 506] width 112 height 14
type input "[US_STATE]"
type input "amer"
type input "puerto"
type input "o"
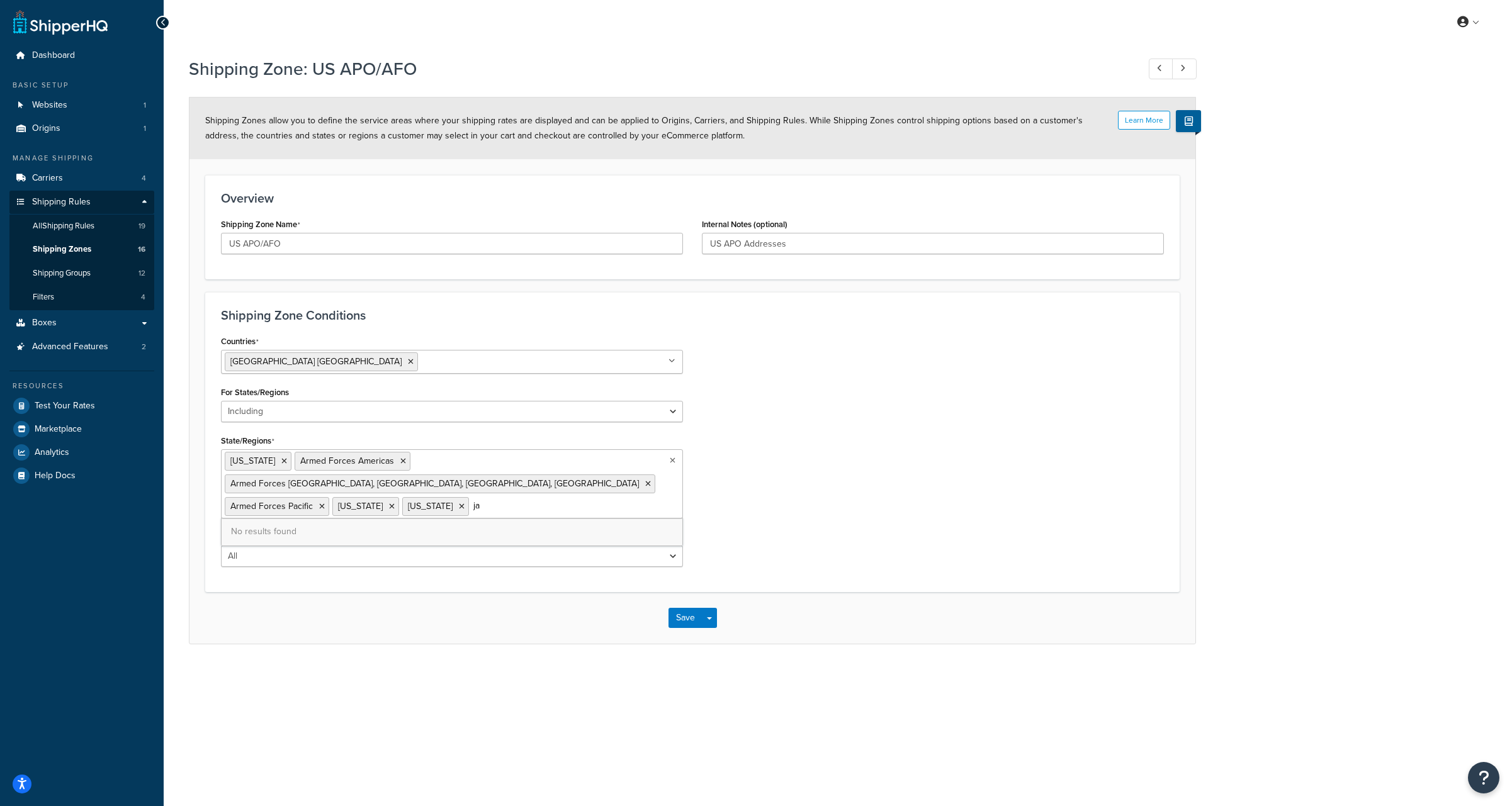
type input "j"
click at [852, 467] on div "Countries United States USA All Countries ALL Afghanistan AFG Albania ALB Alger…" at bounding box center [692, 454] width 962 height 244
click at [682, 607] on button "Save" at bounding box center [685, 617] width 34 height 20
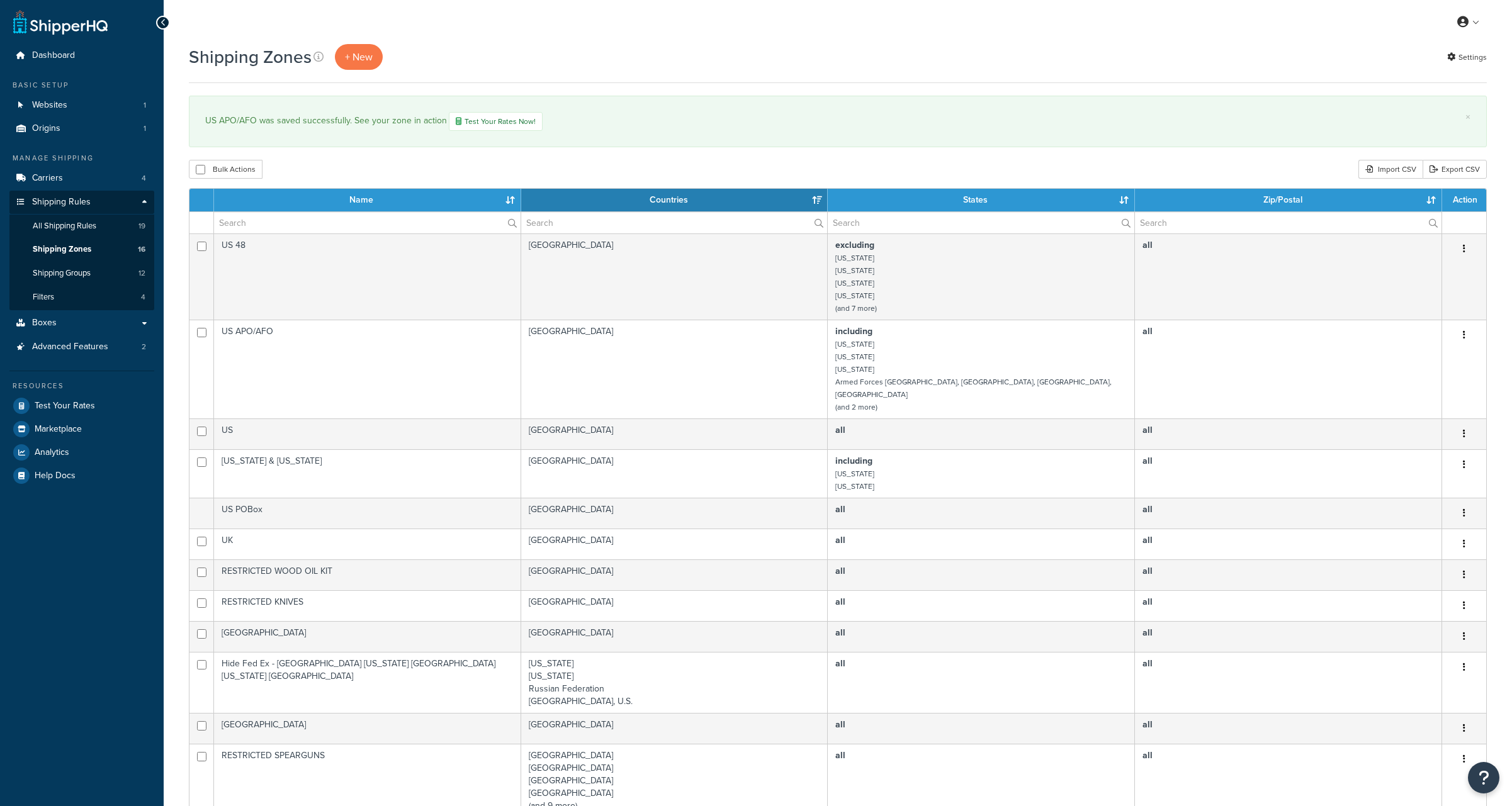
select select "15"
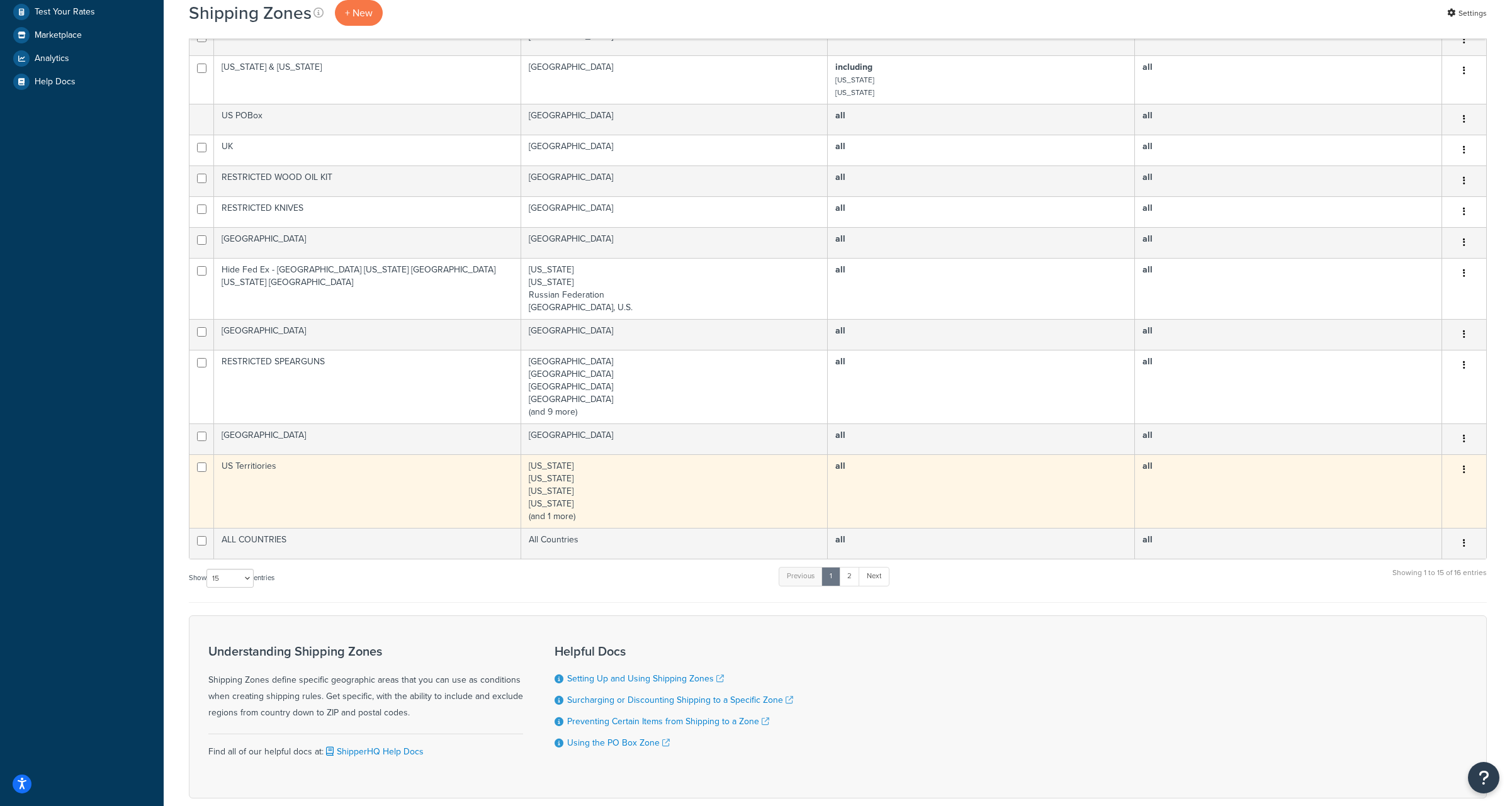
scroll to position [392, 0]
click at [258, 456] on td "US Territiories" at bounding box center [368, 493] width 307 height 74
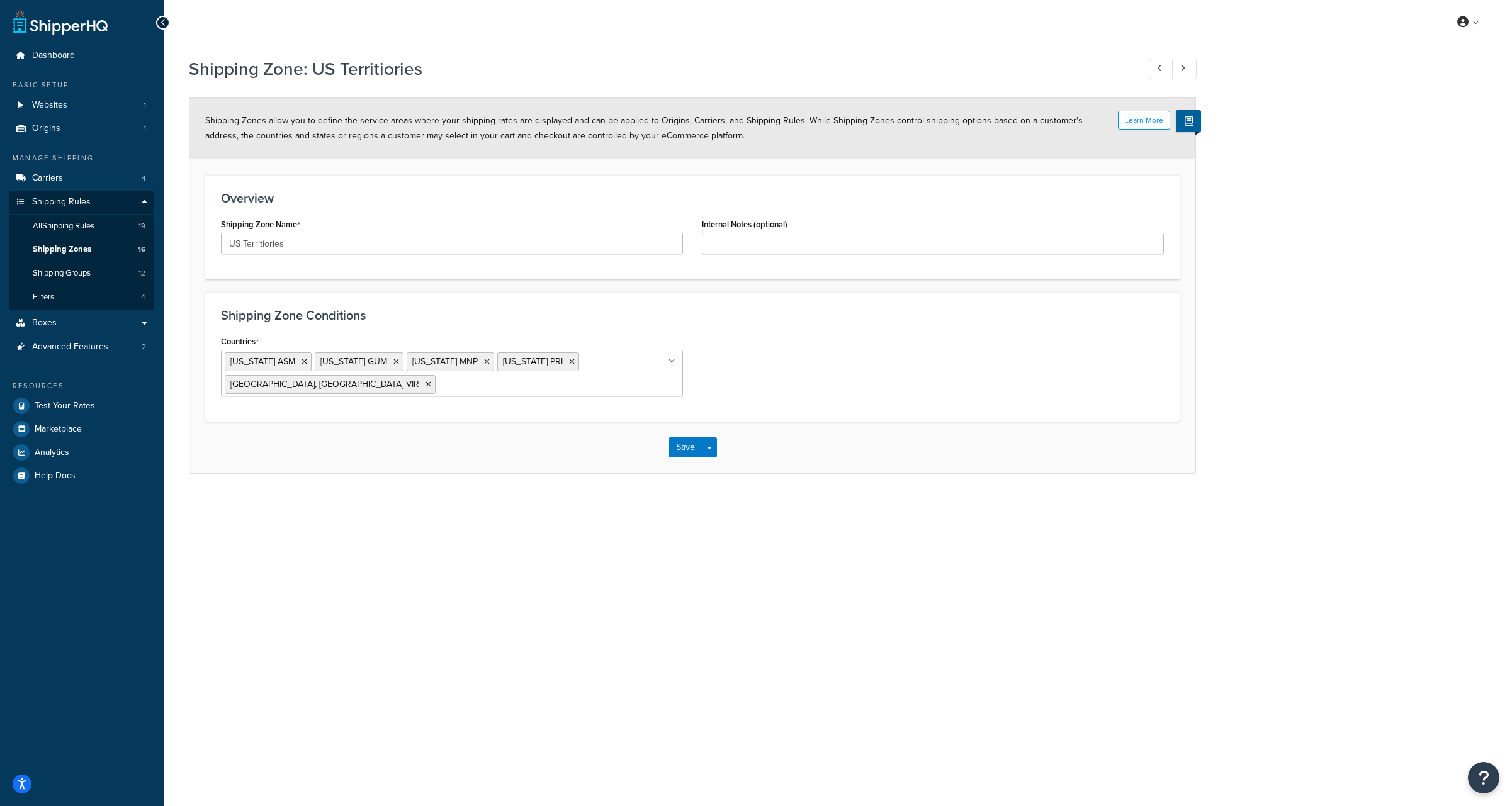
click at [439, 385] on li at bounding box center [494, 384] width 112 height 14
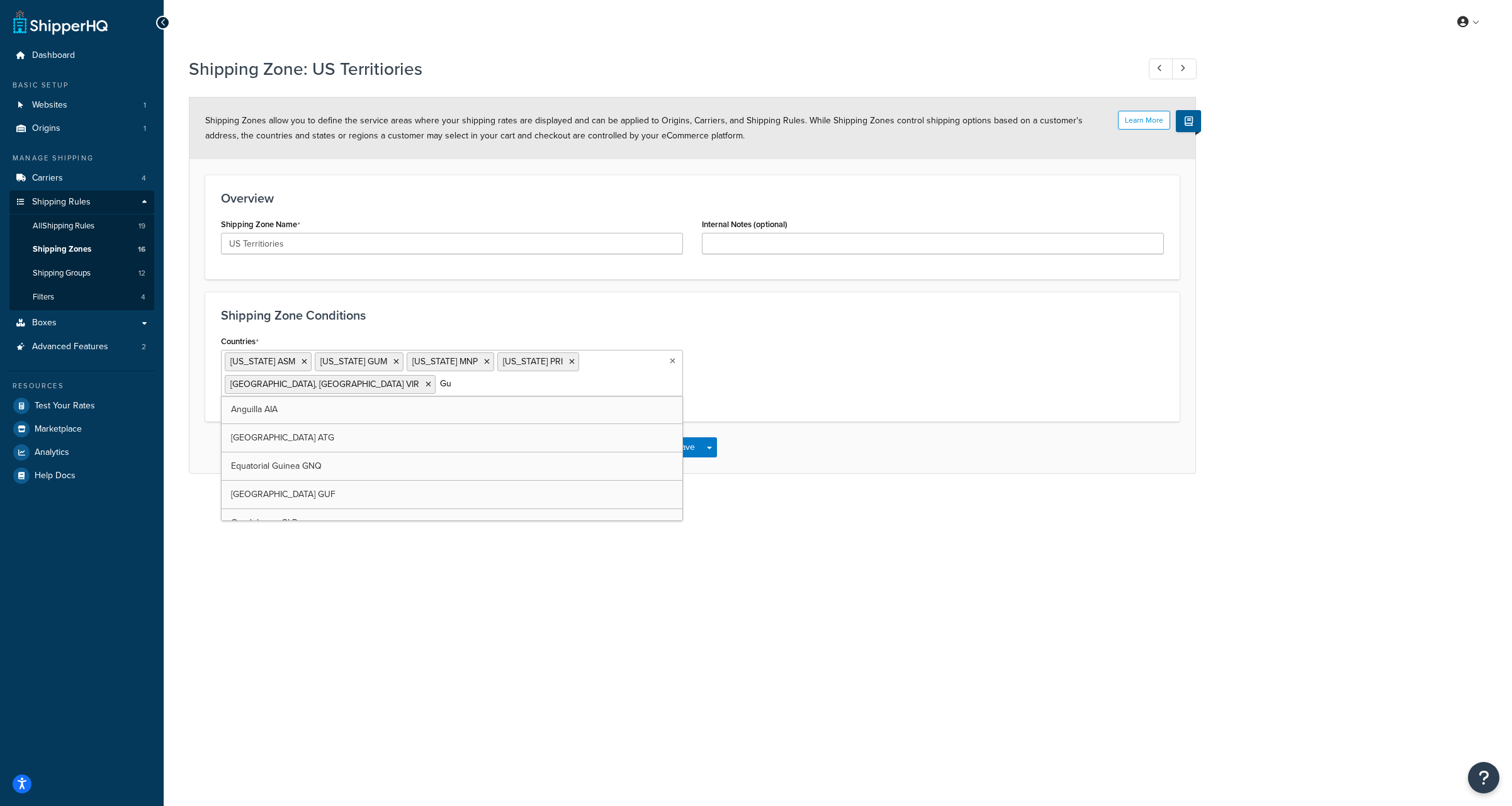
type input "G"
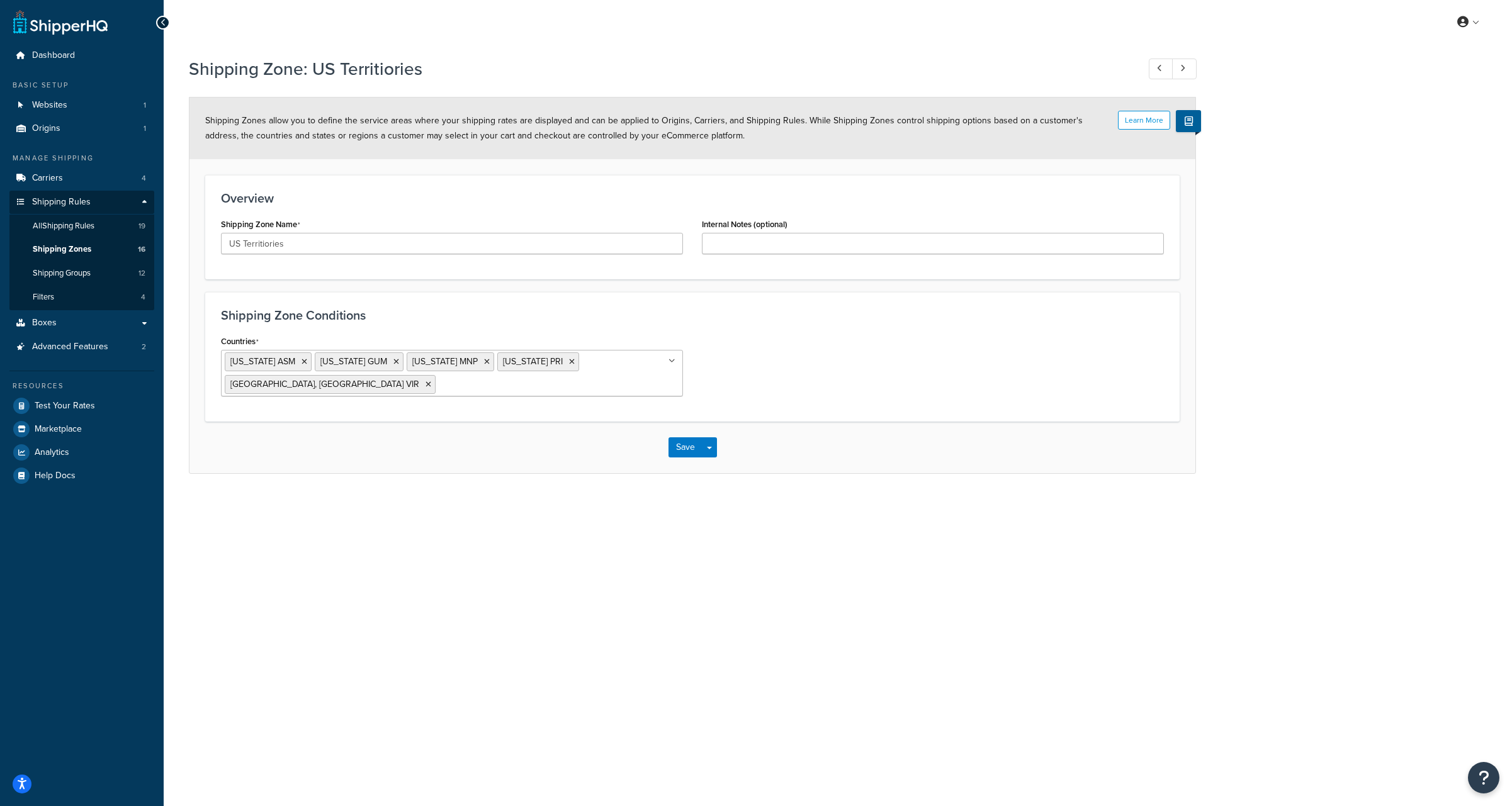
drag, startPoint x: 854, startPoint y: 372, endPoint x: 833, endPoint y: 381, distance: 22.8
click at [854, 372] on div "Countries American Samoa ASM Guam GUM Northern Mariana Islands MNP Puerto Rico …" at bounding box center [692, 368] width 962 height 74
click at [677, 445] on button "Save" at bounding box center [685, 448] width 34 height 20
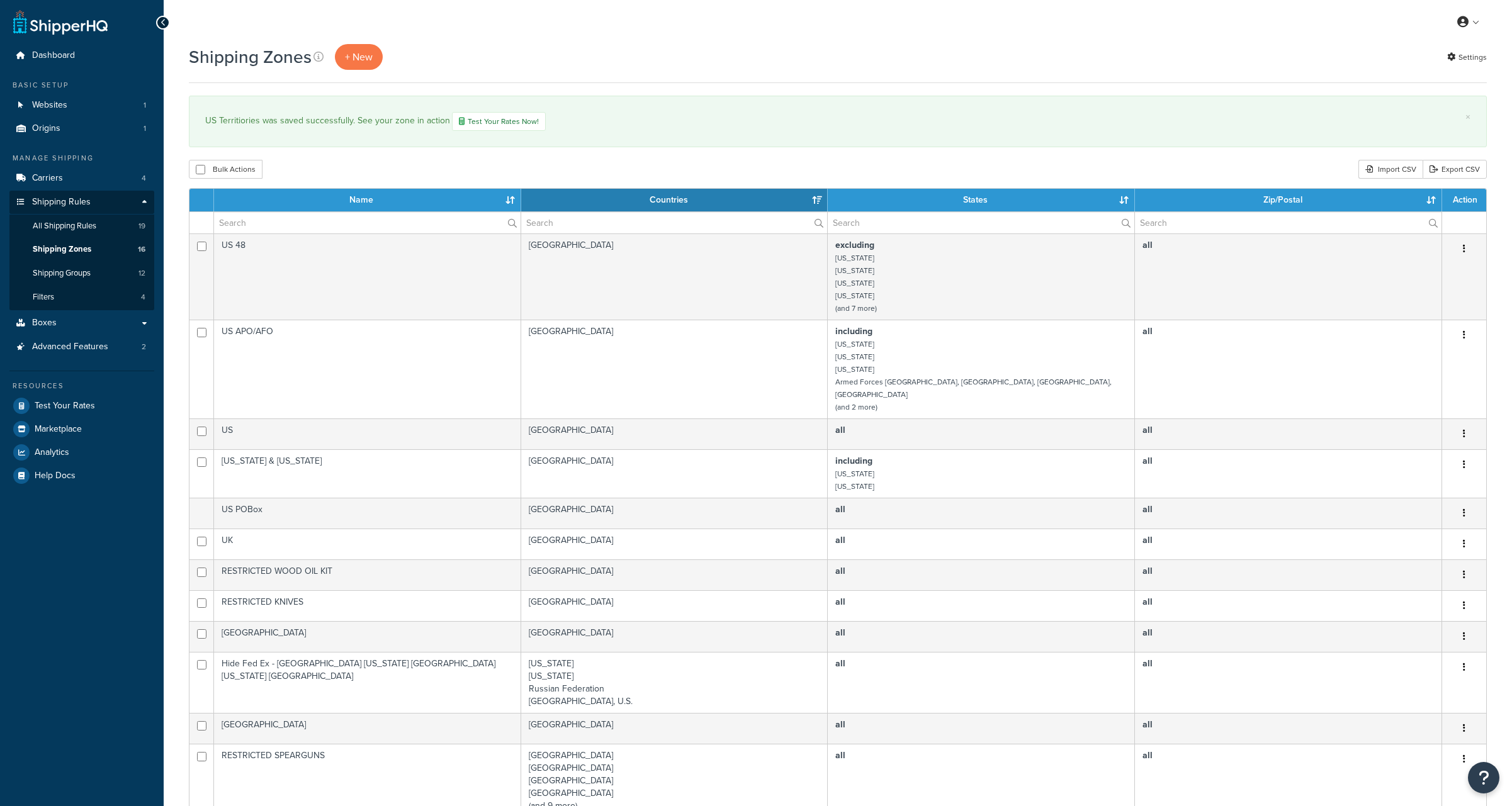
select select "15"
